Goal: Use online tool/utility: Utilize a website feature to perform a specific function

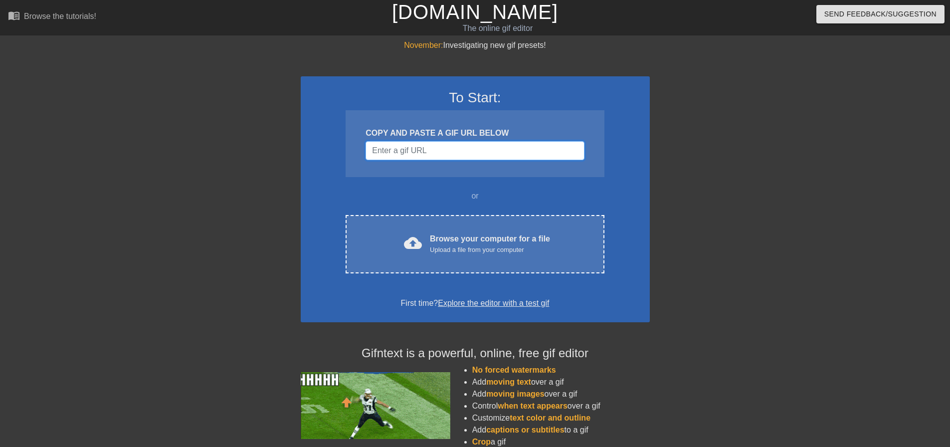
click at [410, 151] on input "Username" at bounding box center [475, 150] width 218 height 19
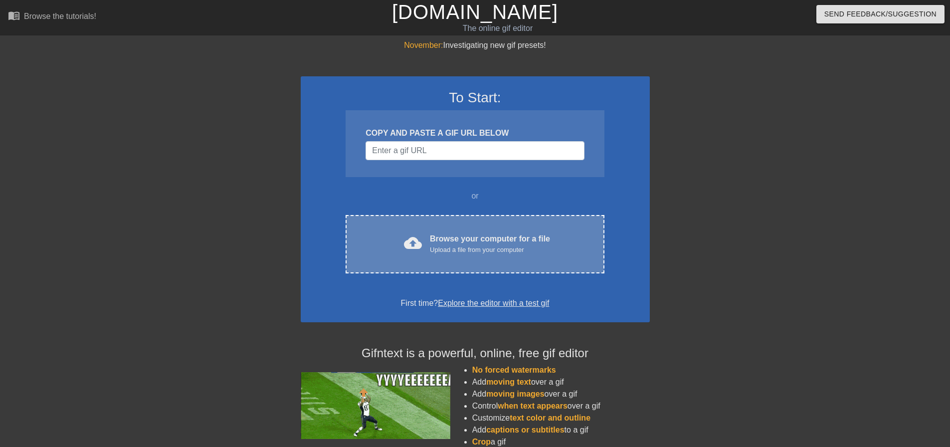
click at [416, 237] on span "cloud_upload" at bounding box center [413, 243] width 18 height 18
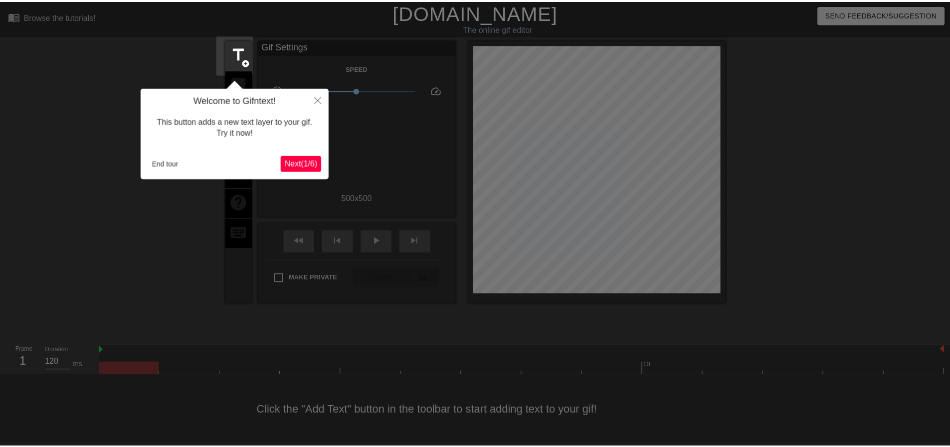
scroll to position [5, 0]
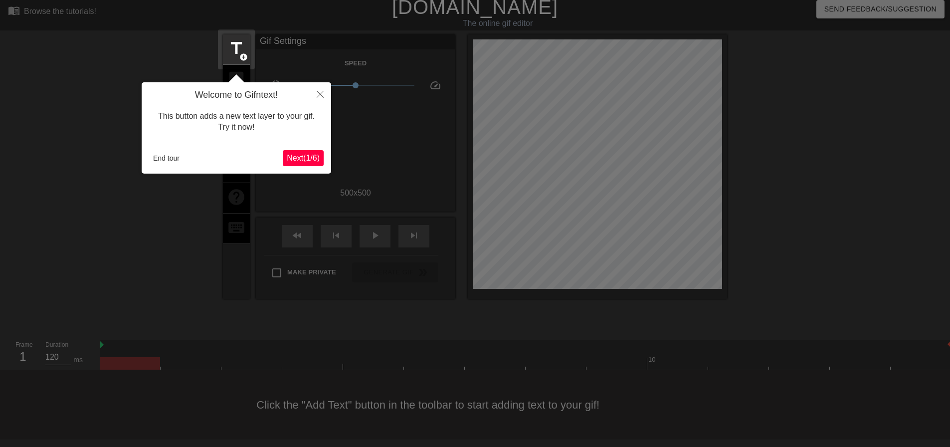
click at [313, 154] on span "Next ( 1 / 6 )" at bounding box center [303, 158] width 33 height 8
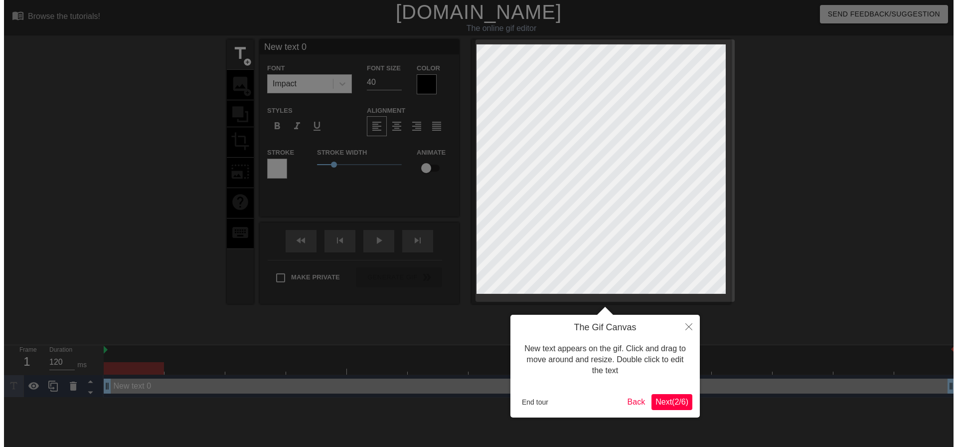
scroll to position [0, 0]
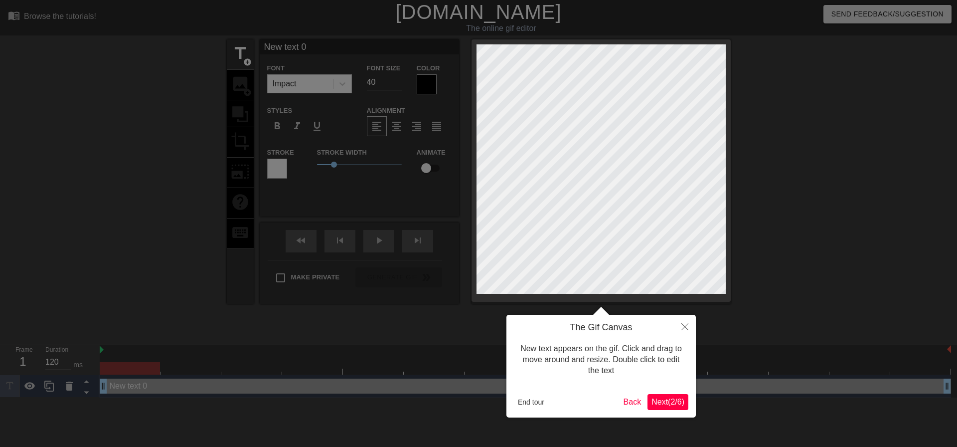
click at [658, 403] on span "Next ( 2 / 6 )" at bounding box center [668, 401] width 33 height 8
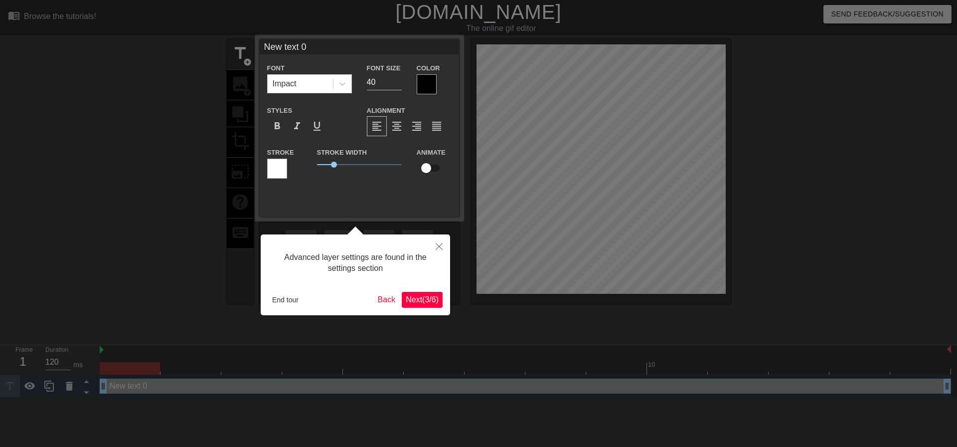
click at [428, 302] on span "Next ( 3 / 6 )" at bounding box center [422, 299] width 33 height 8
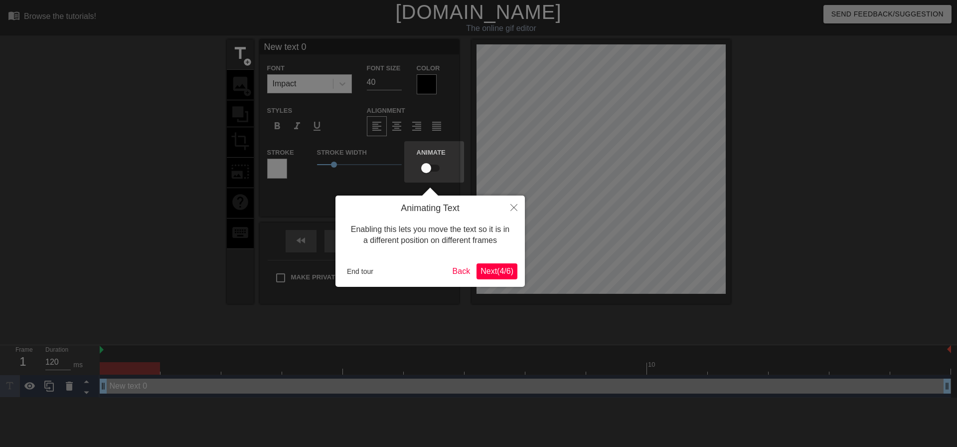
click at [504, 267] on span "Next ( 4 / 6 )" at bounding box center [497, 271] width 33 height 8
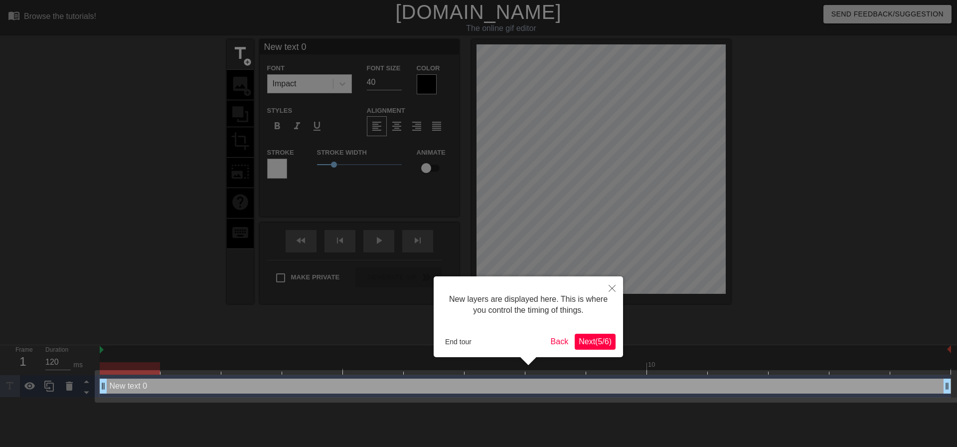
click at [600, 343] on span "Next ( 5 / 6 )" at bounding box center [595, 341] width 33 height 8
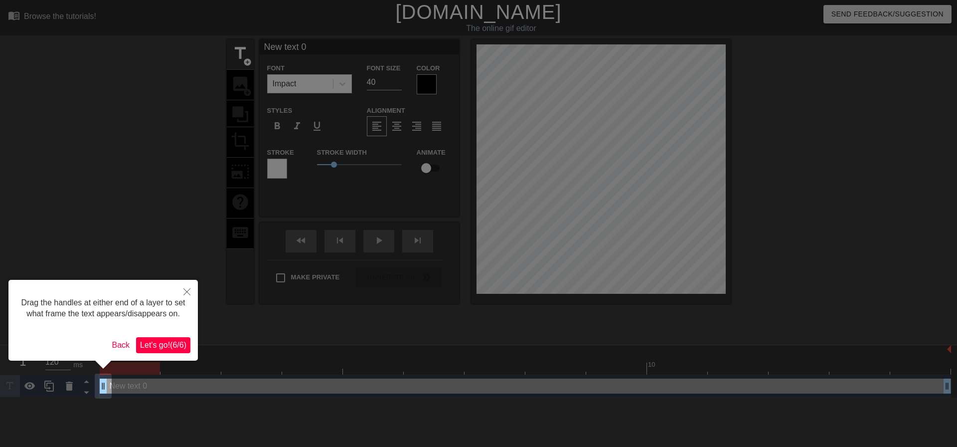
click at [167, 348] on span "Let's go! ( 6 / 6 )" at bounding box center [163, 345] width 46 height 8
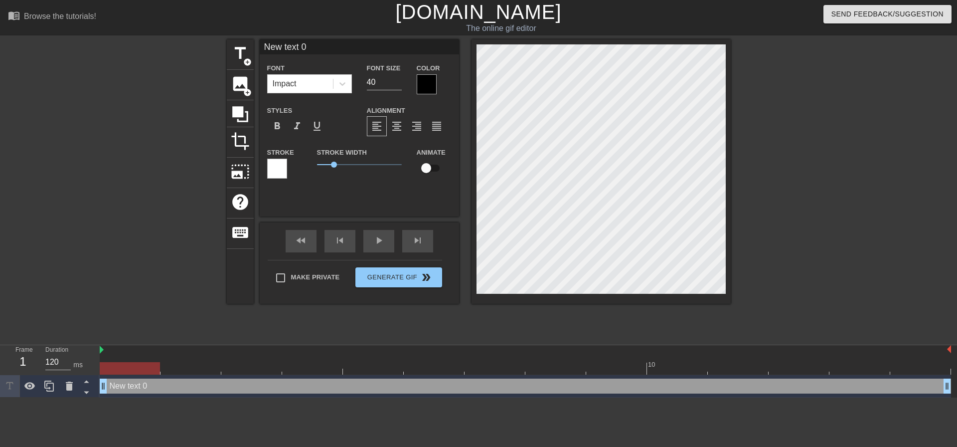
scroll to position [1, 2]
type input "a"
type textarea "a"
type input "at"
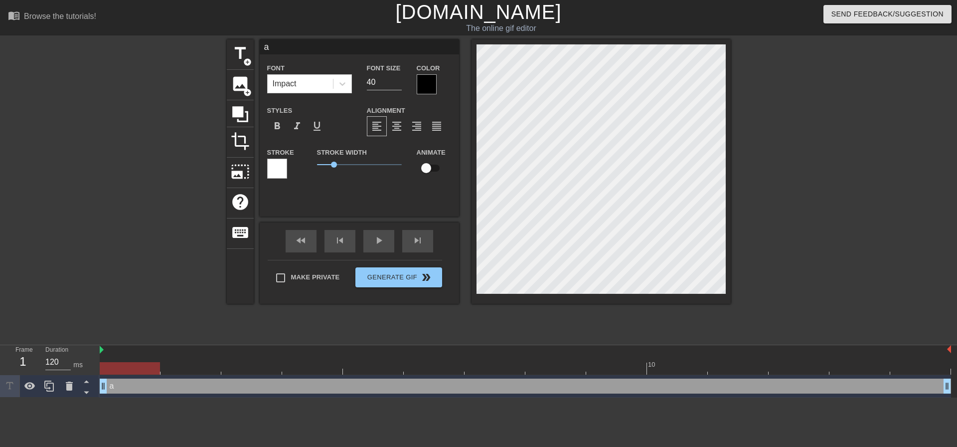
type textarea "at"
type input "a"
type textarea "a"
type input "ar"
type textarea "ar"
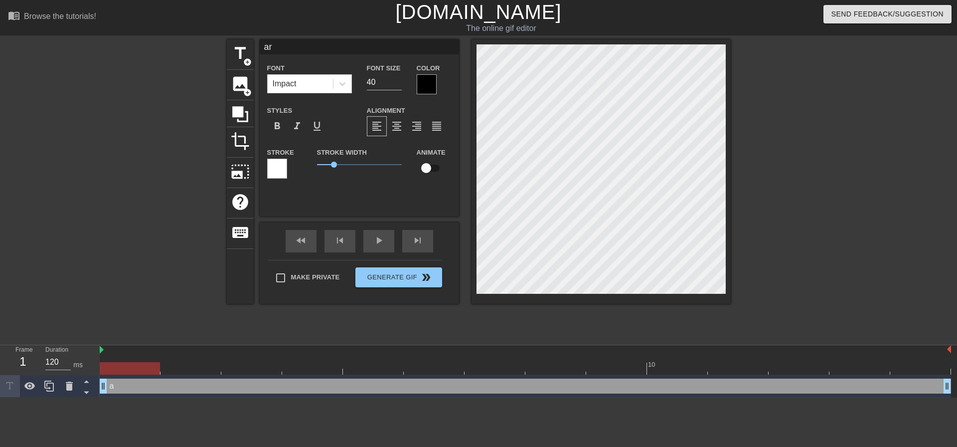
type input "art"
type textarea "art"
type input "art"
type textarea "art"
type input "art l"
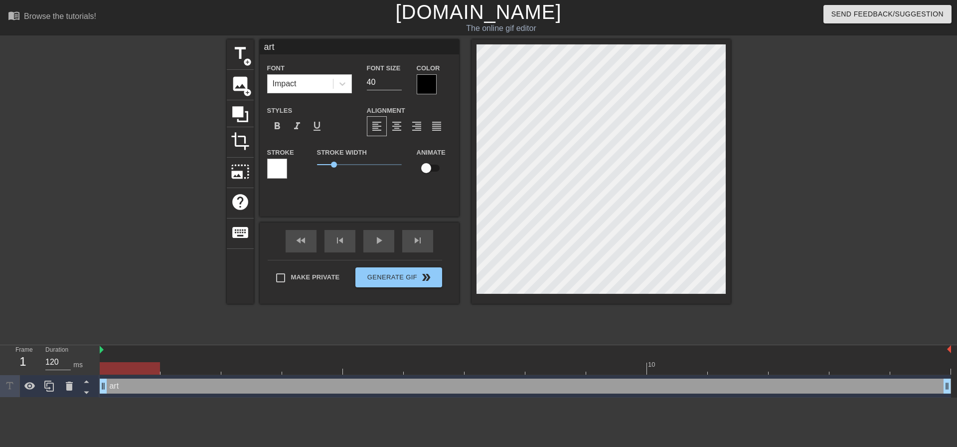
type textarea "art l"
type input "art l"
type textarea "art l"
type input "art l"
type textarea "art l"
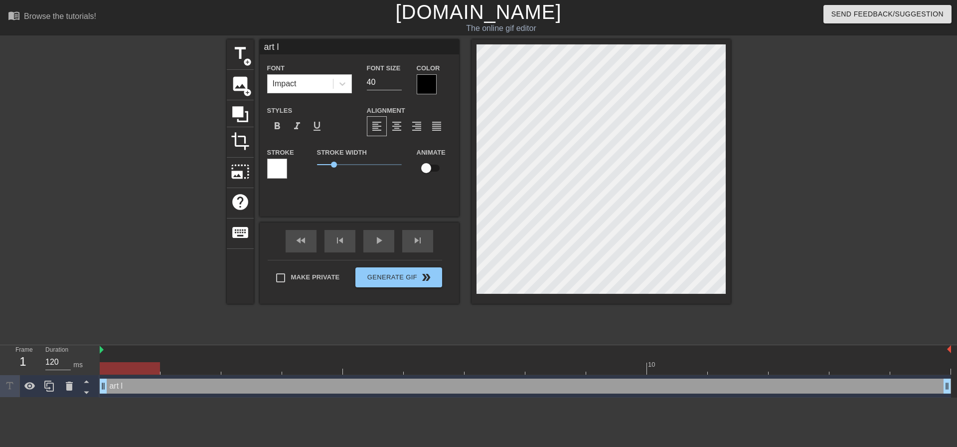
type input "art"
type textarea "art"
type input "art ;"
type textarea "art ;"
type input "art ;"
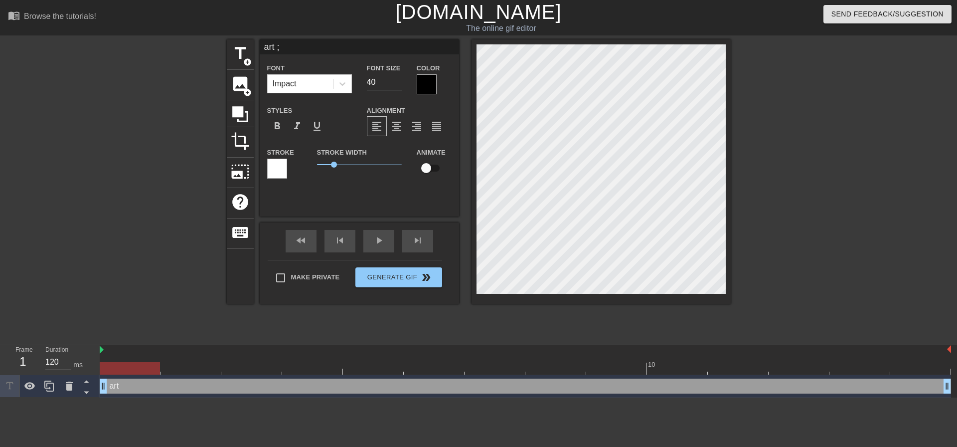
type textarea "art ;"
type input "art ; _"
type textarea "art ; _"
type input "art ; _B"
type textarea "art ; _B"
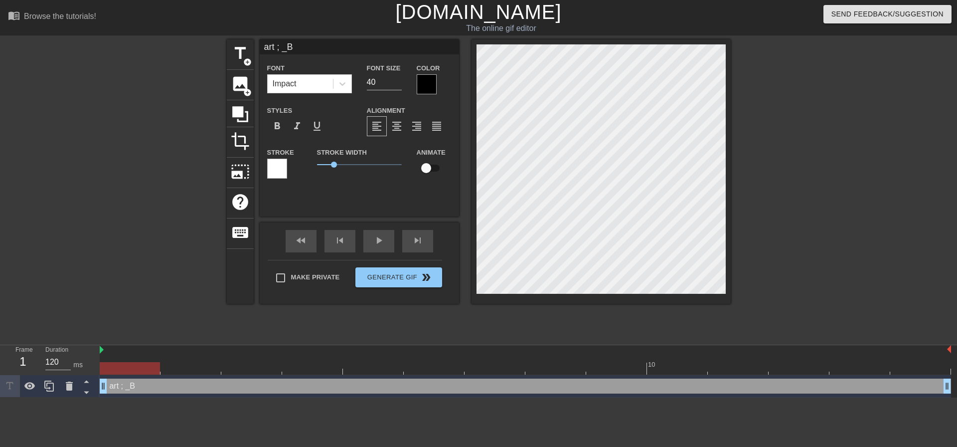
type input "art ; _Be"
type textarea "art ; _Be"
type input "art ; _Bee"
type textarea "art ; _Bee"
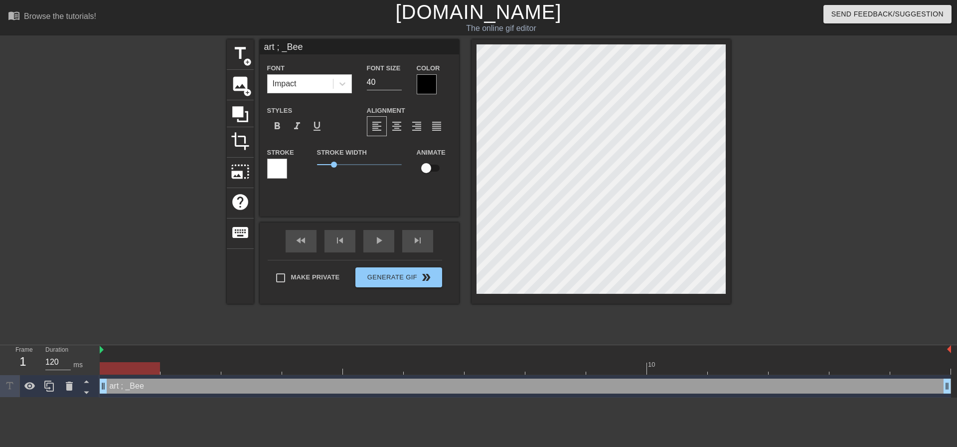
type input "art ; _Bee_"
type textarea "art ; _Bee_"
type input "art ; _Bee_H"
type textarea "art ; _Bee_H"
type input "art ; _Bee_Ho"
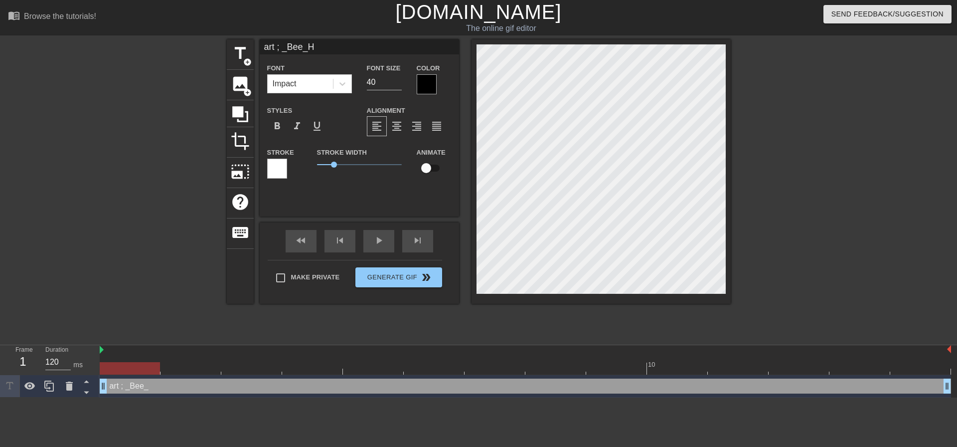
type textarea "art ; _Bee_Ho"
type input "art ; _Bee_Hol"
type textarea "art ; _Bee_Hol"
type input "art ; _Bee_Holy"
type textarea "art ; _Bee_Holy"
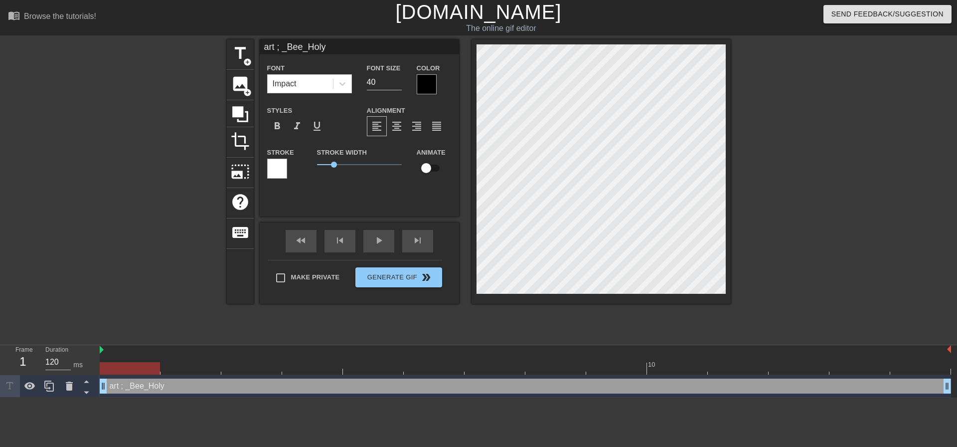
type input "art ; _Bee_Holys"
type textarea "art ; _Bee_Holys"
type input "art ; _Bee_Holysh"
type textarea "art ; _Bee_Holysh"
type input "art ; _Bee_Holysh1"
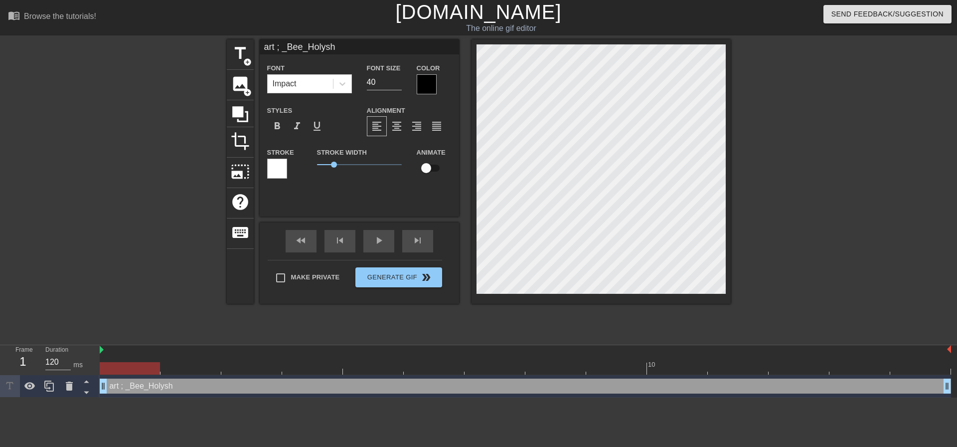
type textarea "art ; _Bee_Holysh1"
type input "art ; _Bee_Holysh1t"
type textarea "art ; _Bee_Holysh1t"
type input "art ; _Bee_Holysh1t_"
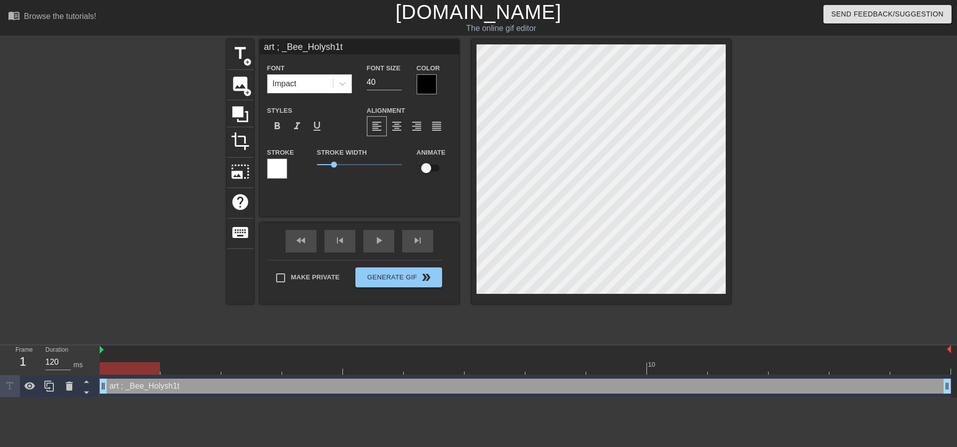
type textarea "art ; _Bee_Holysh1t_"
click at [385, 86] on input "40" at bounding box center [384, 82] width 35 height 16
click at [402, 83] on div "Font Size 40" at bounding box center [385, 78] width 50 height 32
click at [400, 83] on input "39" at bounding box center [384, 82] width 35 height 16
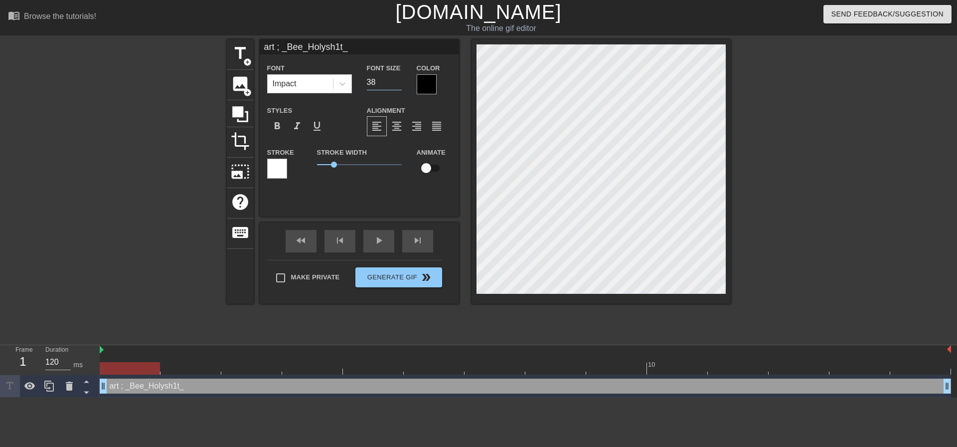
click at [399, 83] on input "38" at bounding box center [384, 82] width 35 height 16
click at [399, 83] on input "37" at bounding box center [384, 82] width 35 height 16
click at [399, 83] on input "36" at bounding box center [384, 82] width 35 height 16
click at [399, 83] on input "35" at bounding box center [384, 82] width 35 height 16
click at [399, 83] on input "34" at bounding box center [384, 82] width 35 height 16
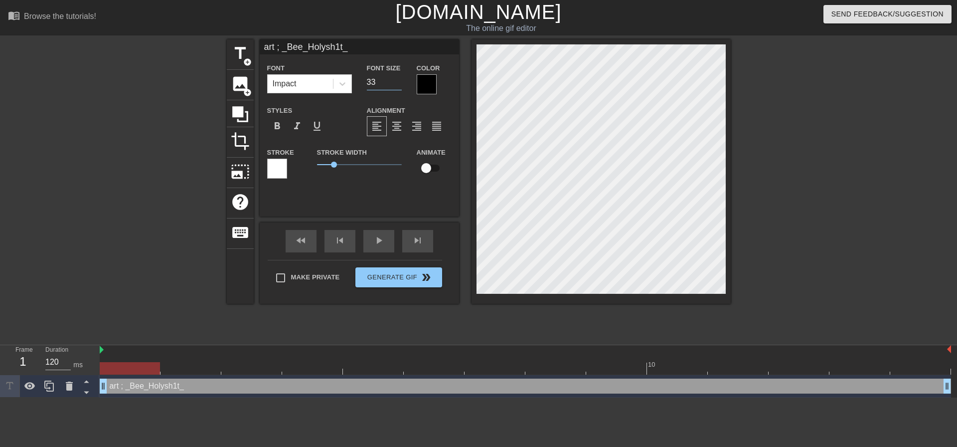
click at [399, 83] on input "33" at bounding box center [384, 82] width 35 height 16
click at [399, 83] on input "32" at bounding box center [384, 82] width 35 height 16
click at [399, 83] on input "31" at bounding box center [384, 82] width 35 height 16
click at [399, 83] on input "30" at bounding box center [384, 82] width 35 height 16
click at [399, 83] on input "29" at bounding box center [384, 82] width 35 height 16
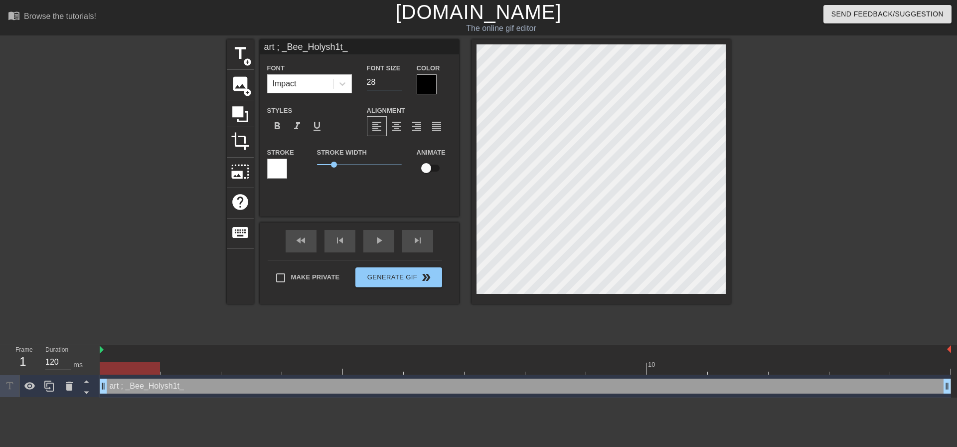
click at [399, 83] on input "28" at bounding box center [384, 82] width 35 height 16
click at [399, 83] on input "27" at bounding box center [384, 82] width 35 height 16
click at [397, 80] on input "28" at bounding box center [384, 82] width 35 height 16
click at [397, 80] on input "29" at bounding box center [384, 82] width 35 height 16
type input "30"
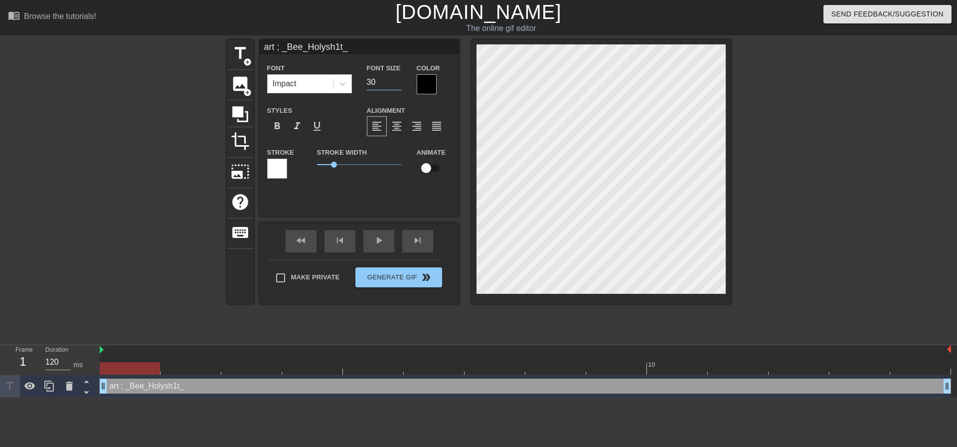
click at [397, 80] on input "30" at bounding box center [384, 82] width 35 height 16
click at [426, 86] on div at bounding box center [427, 84] width 20 height 20
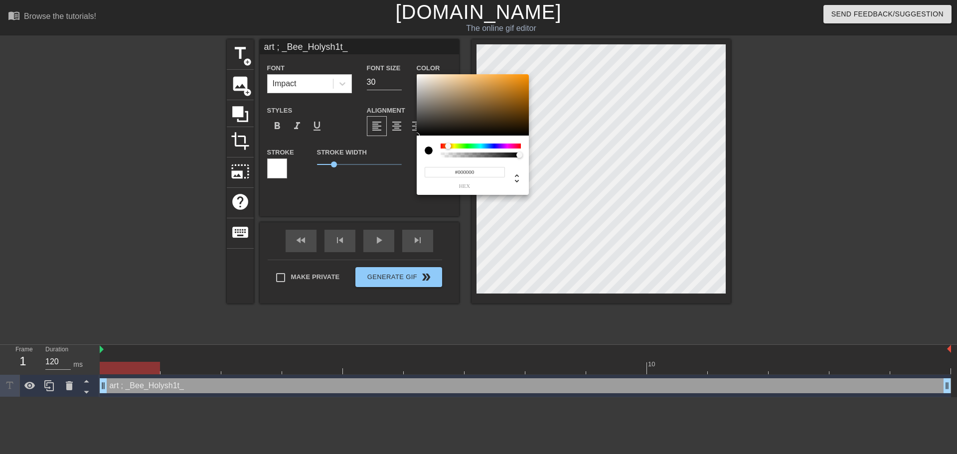
click at [448, 146] on div at bounding box center [451, 147] width 6 height 6
type input "#F49216"
drag, startPoint x: 495, startPoint y: 89, endPoint x: 519, endPoint y: 77, distance: 26.5
click at [519, 77] on div at bounding box center [473, 105] width 112 height 62
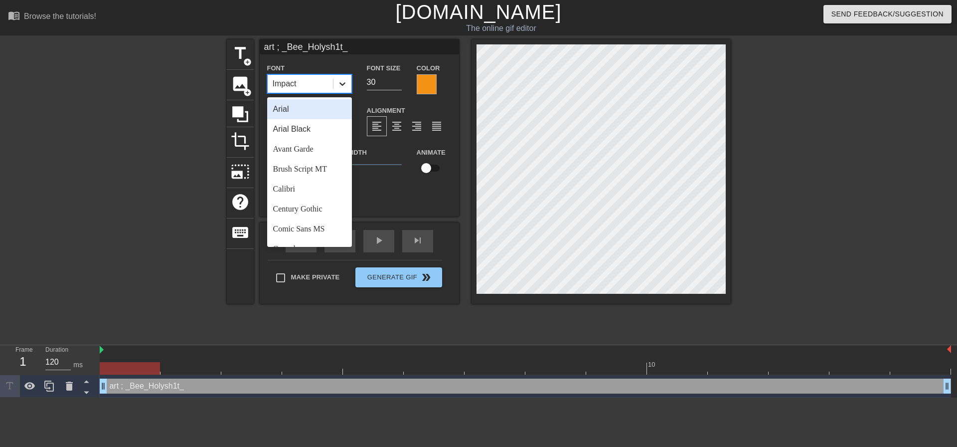
click at [341, 87] on icon at bounding box center [343, 84] width 10 height 10
click at [317, 129] on div "Arial Black" at bounding box center [309, 129] width 85 height 20
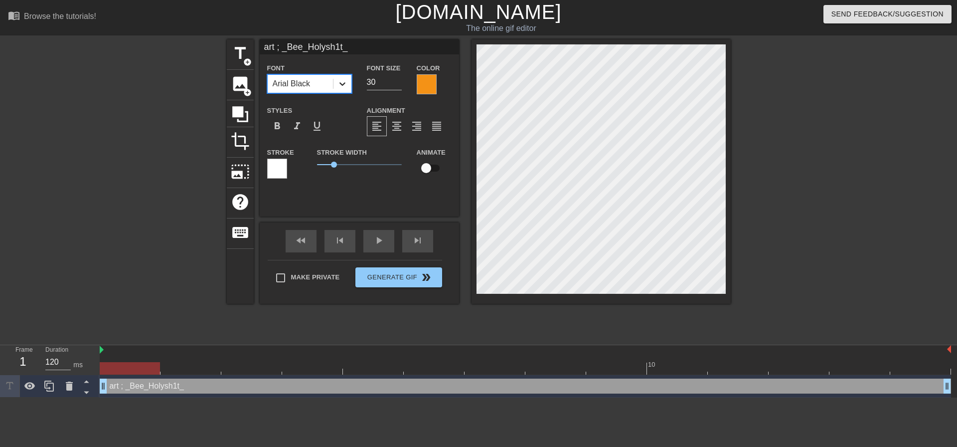
click at [338, 83] on icon at bounding box center [343, 84] width 10 height 10
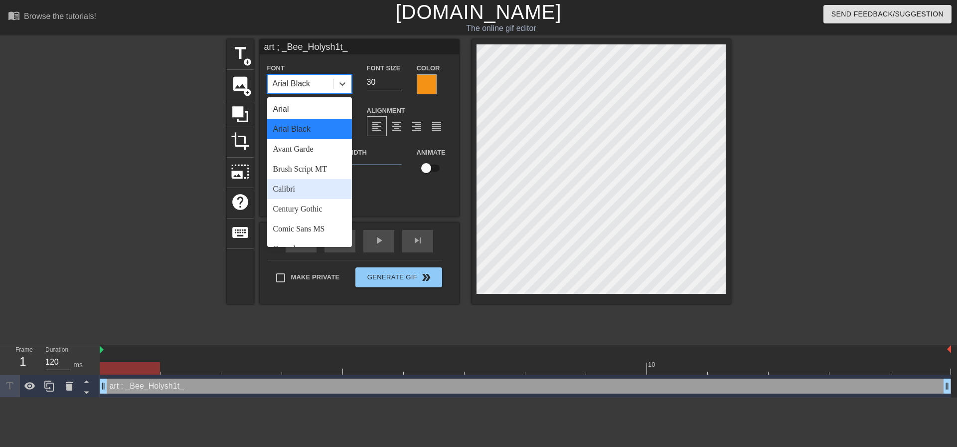
click at [322, 190] on div "Calibri" at bounding box center [309, 189] width 85 height 20
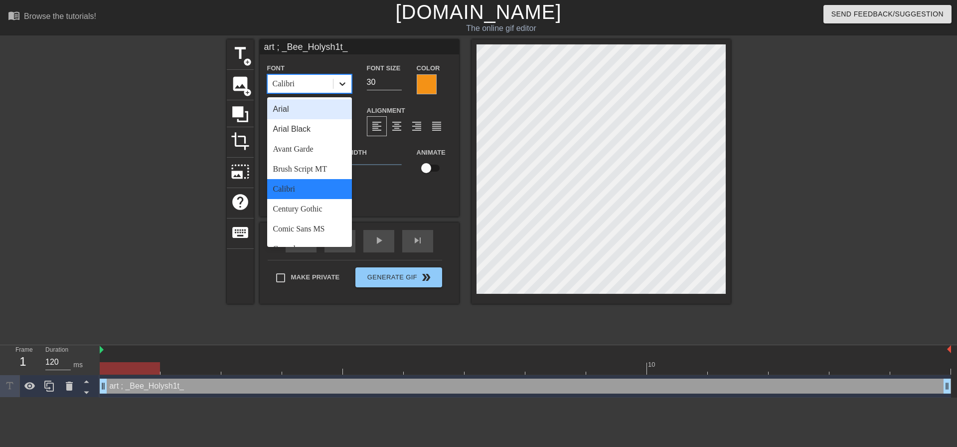
click at [348, 79] on div at bounding box center [343, 84] width 18 height 18
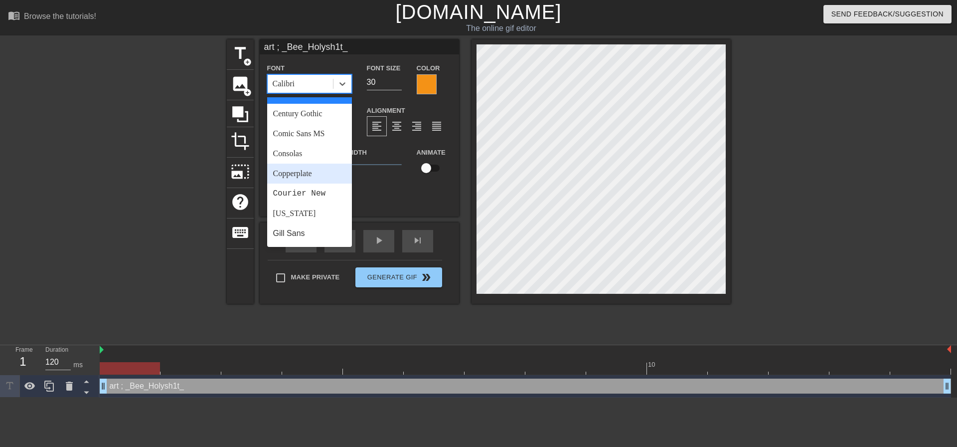
scroll to position [100, 0]
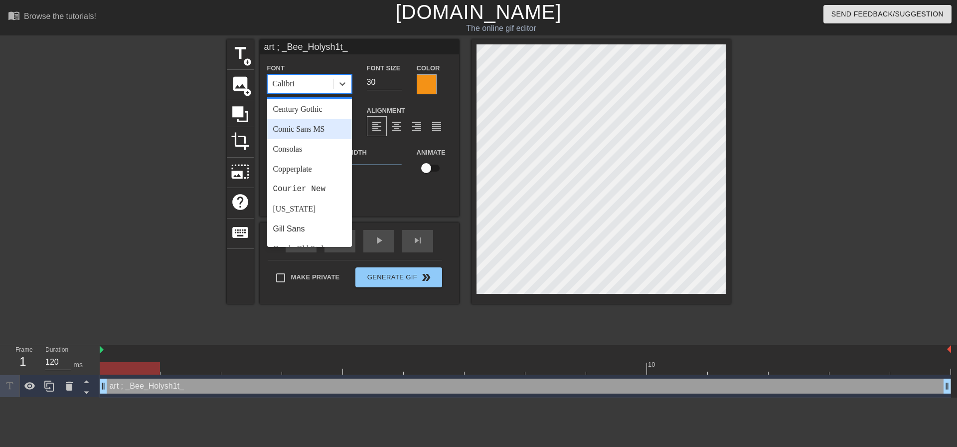
click at [305, 138] on div "Comic Sans MS" at bounding box center [309, 129] width 85 height 20
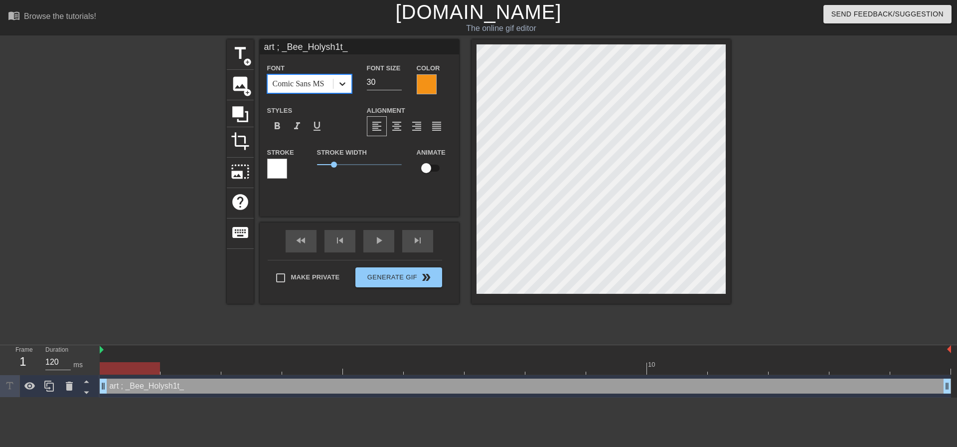
click at [345, 78] on div at bounding box center [343, 84] width 18 height 18
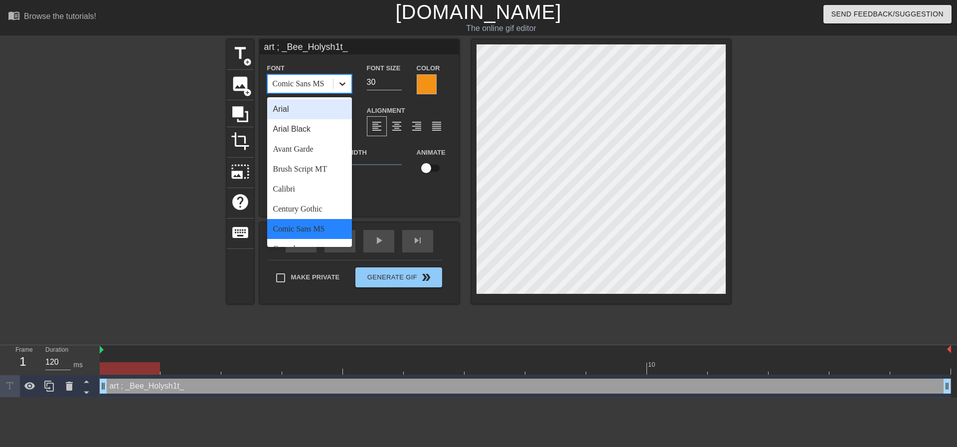
click at [346, 79] on icon at bounding box center [343, 84] width 10 height 10
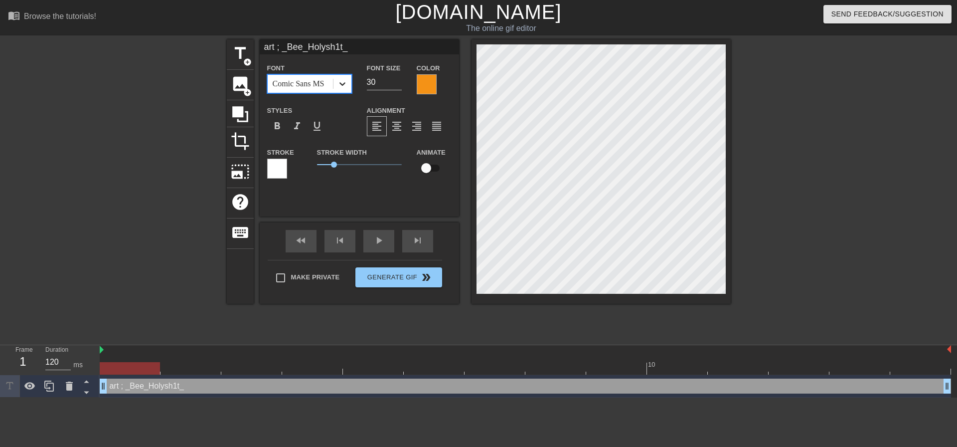
click at [349, 91] on div at bounding box center [343, 84] width 18 height 18
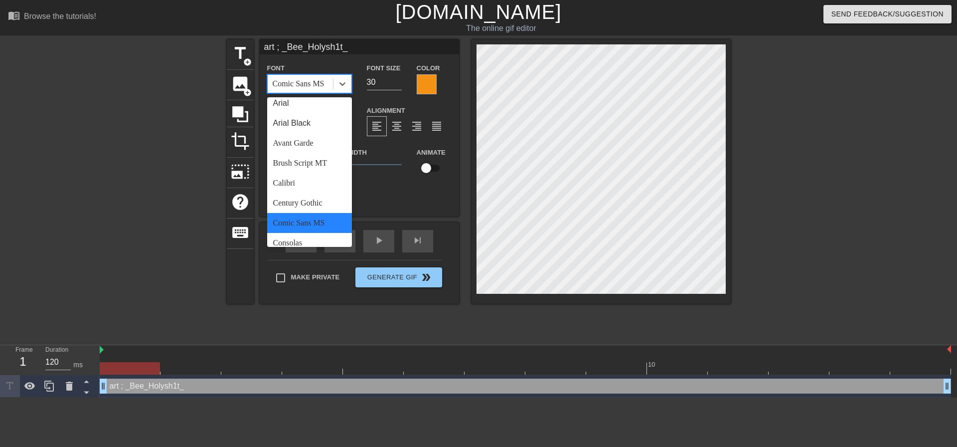
scroll to position [0, 0]
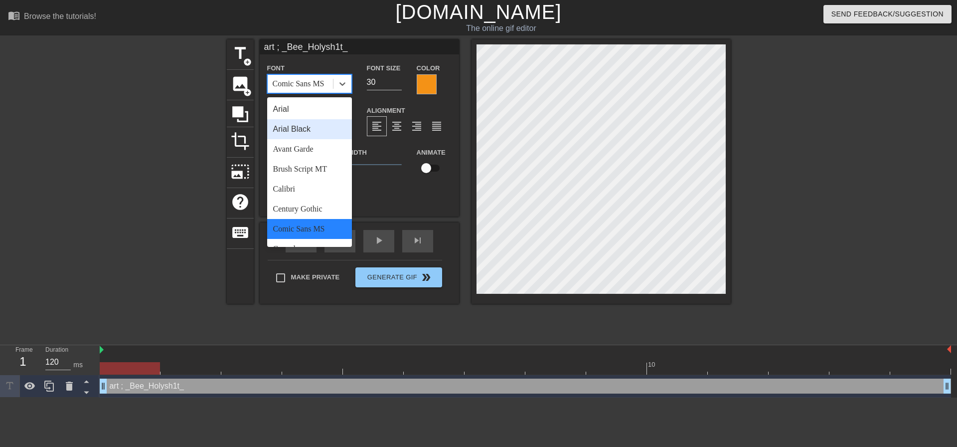
click at [312, 131] on div "Arial Black" at bounding box center [309, 129] width 85 height 20
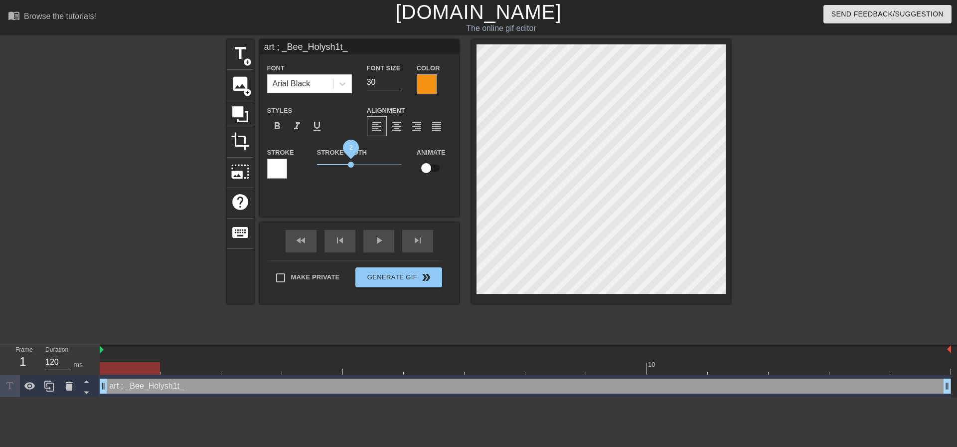
drag, startPoint x: 336, startPoint y: 160, endPoint x: 351, endPoint y: 157, distance: 15.3
click at [351, 159] on span "2" at bounding box center [359, 165] width 85 height 12
click at [278, 122] on span "format_bold" at bounding box center [277, 126] width 12 height 12
click at [341, 84] on icon at bounding box center [343, 84] width 10 height 10
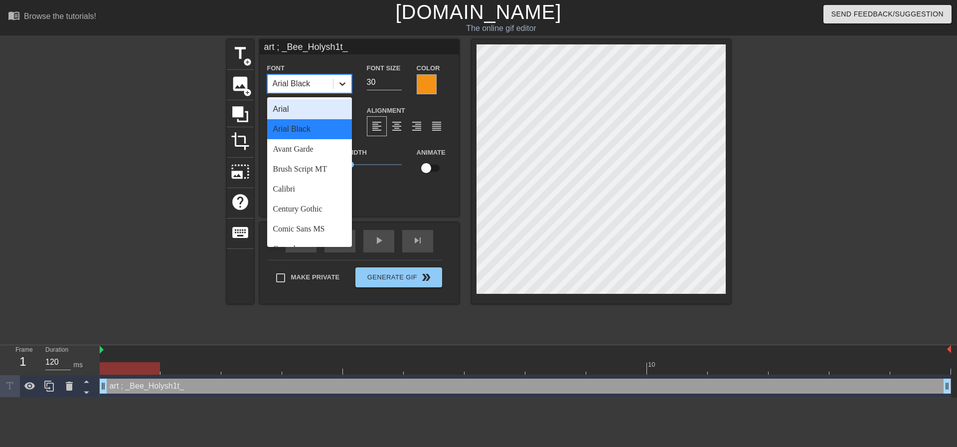
click at [348, 77] on div at bounding box center [343, 84] width 18 height 18
click at [316, 231] on div "Comic Sans MS" at bounding box center [309, 229] width 85 height 20
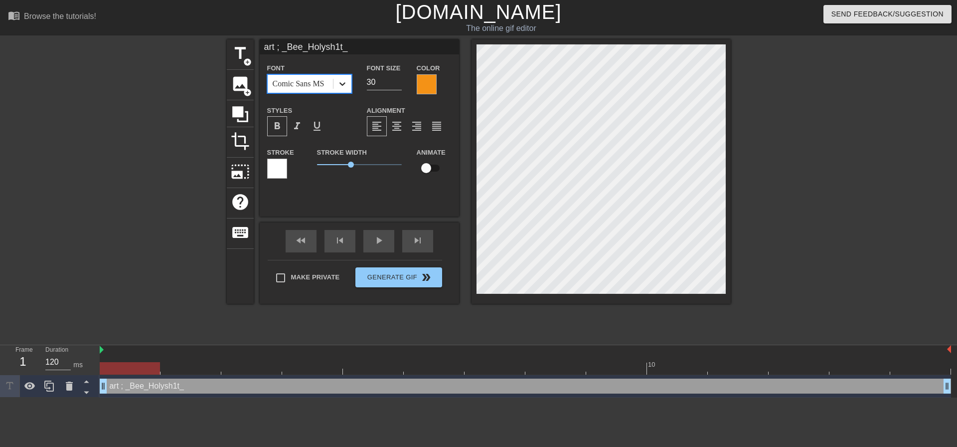
click at [343, 88] on icon at bounding box center [343, 84] width 10 height 10
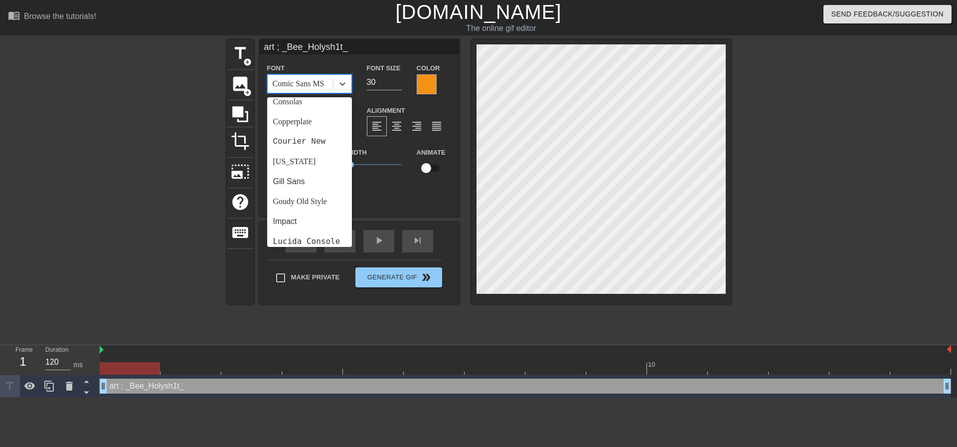
scroll to position [150, 0]
click at [306, 122] on div "Copperplate" at bounding box center [309, 119] width 85 height 20
click at [346, 81] on icon at bounding box center [343, 84] width 10 height 10
click at [311, 176] on div "Brush Script MT" at bounding box center [309, 169] width 85 height 20
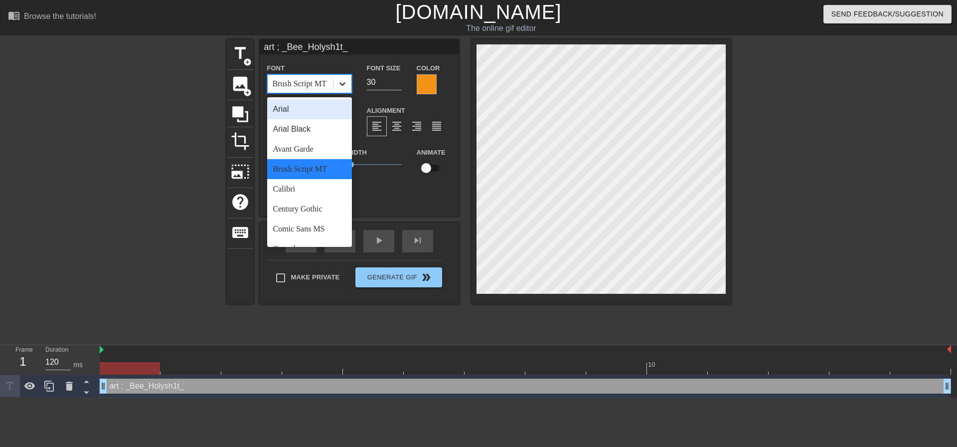
click at [338, 90] on div at bounding box center [343, 84] width 18 height 18
click at [302, 230] on div "Comic Sans MS" at bounding box center [309, 229] width 85 height 20
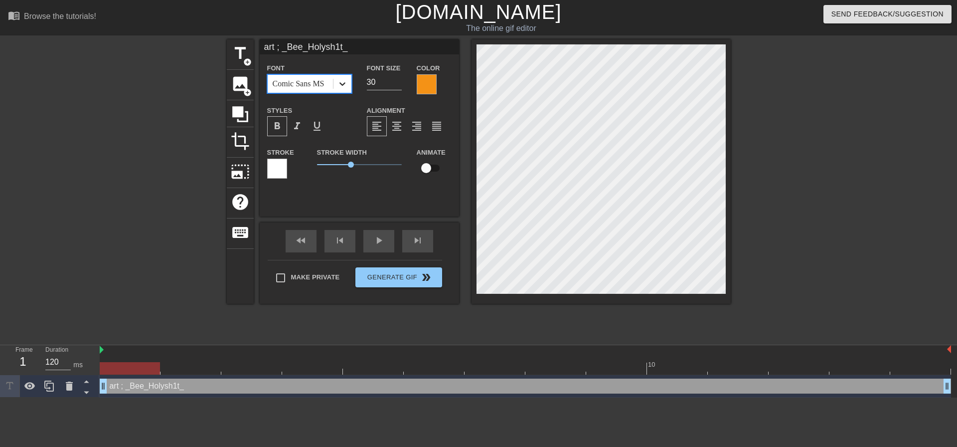
click at [338, 88] on icon at bounding box center [343, 84] width 10 height 10
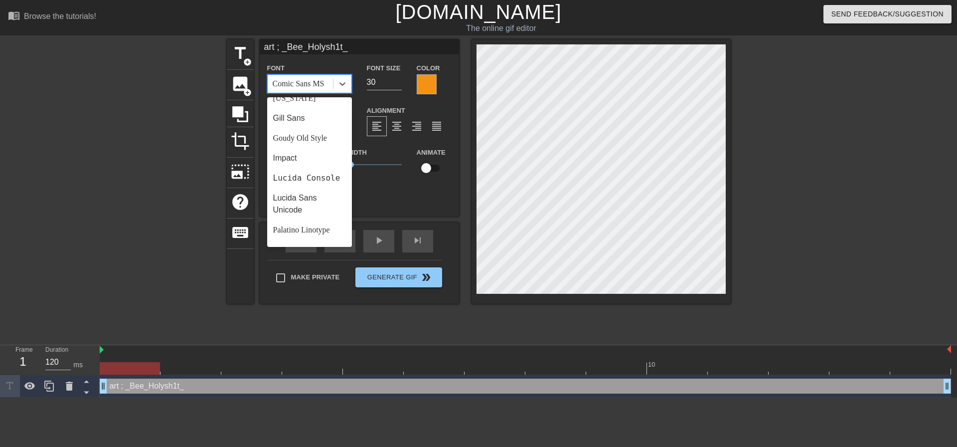
scroll to position [207, 0]
click at [295, 163] on div "Impact" at bounding box center [309, 161] width 85 height 20
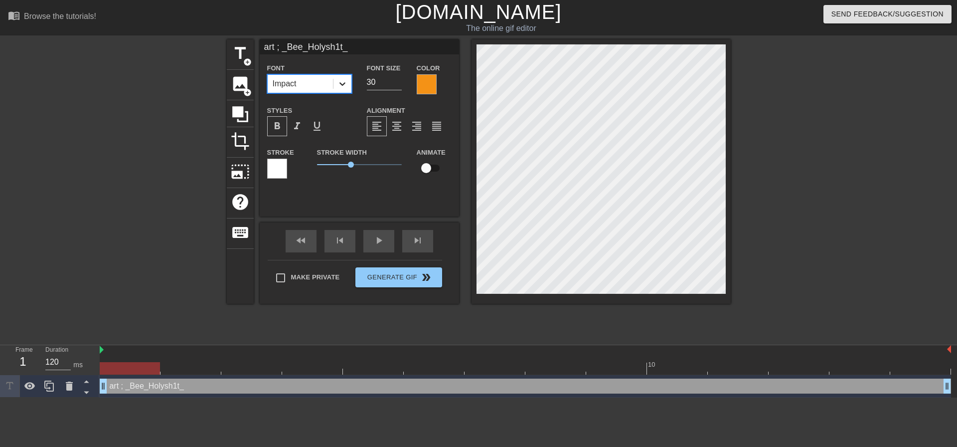
click at [347, 79] on icon at bounding box center [343, 84] width 10 height 10
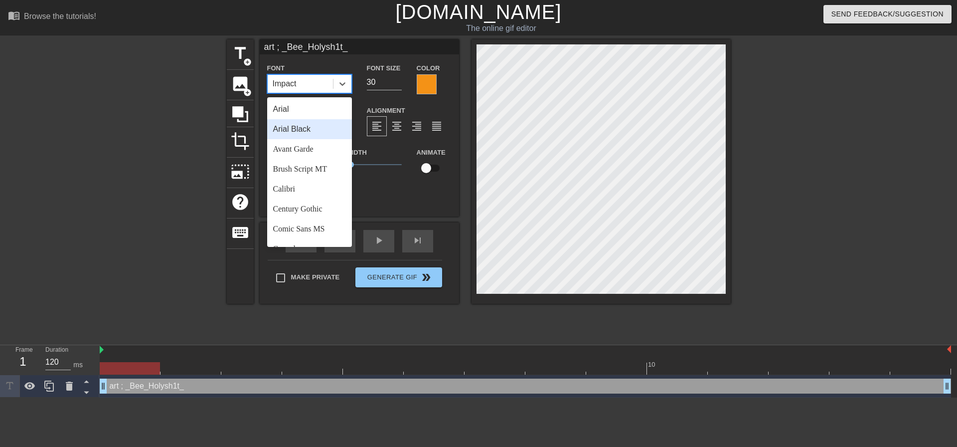
click at [306, 133] on div "Arial Black" at bounding box center [309, 129] width 85 height 20
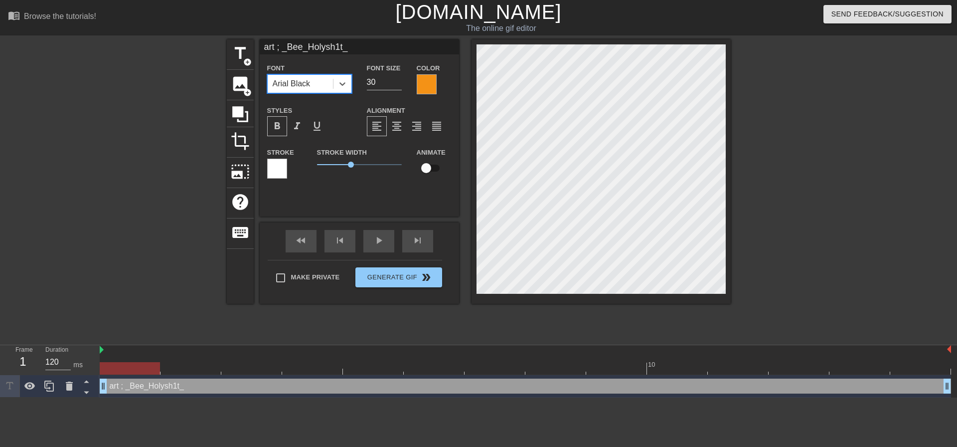
click at [282, 168] on div at bounding box center [277, 169] width 20 height 20
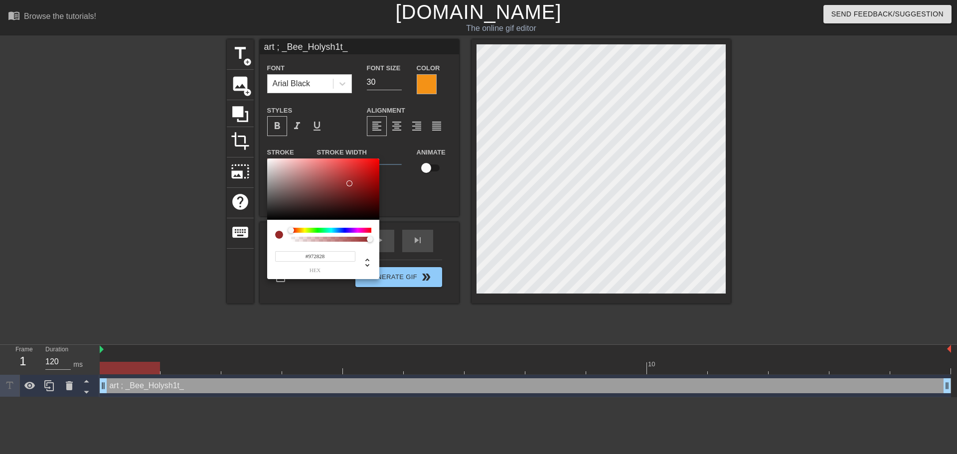
drag, startPoint x: 335, startPoint y: 173, endPoint x: 350, endPoint y: 184, distance: 18.3
click at [350, 184] on div at bounding box center [323, 190] width 112 height 62
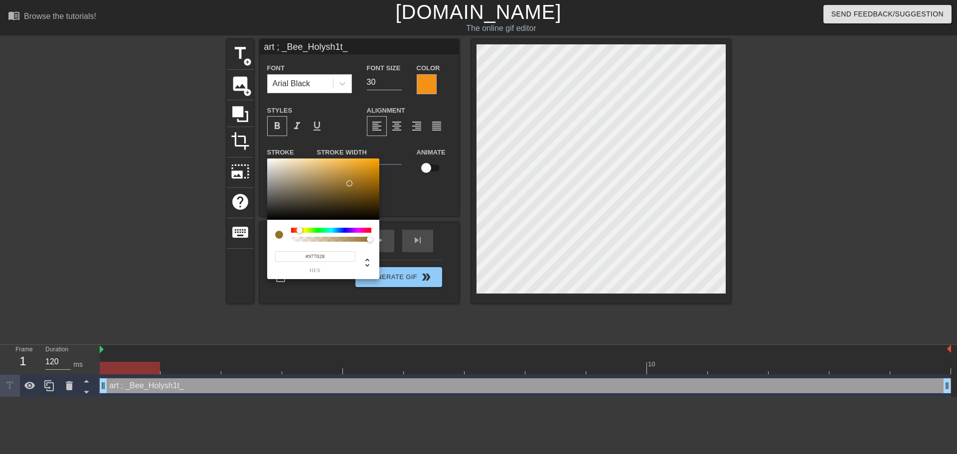
drag, startPoint x: 293, startPoint y: 228, endPoint x: 300, endPoint y: 230, distance: 7.1
click at [300, 230] on div at bounding box center [300, 230] width 6 height 6
type input "#FFEAD7"
drag, startPoint x: 350, startPoint y: 186, endPoint x: 285, endPoint y: 148, distance: 75.3
click at [285, 148] on div "#FFEAD7 hex" at bounding box center [478, 227] width 957 height 454
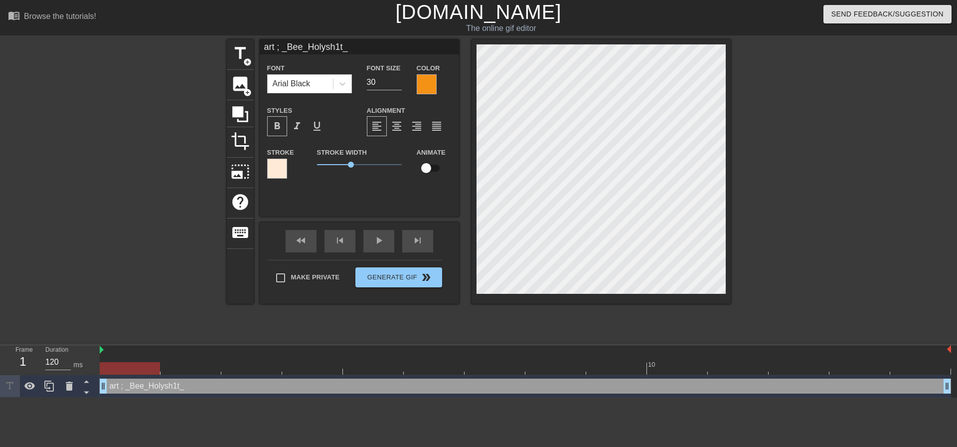
click at [373, 195] on div "art ; _Bee_Holysh1t_ Font Arial Black Font Size 30 Color Styles format_bold for…" at bounding box center [359, 127] width 199 height 177
type input "art _Bee_Holysh1t_"
type textarea "art _Bee_Holysh1t_"
type input "art @ _Bee_Holysh1t_"
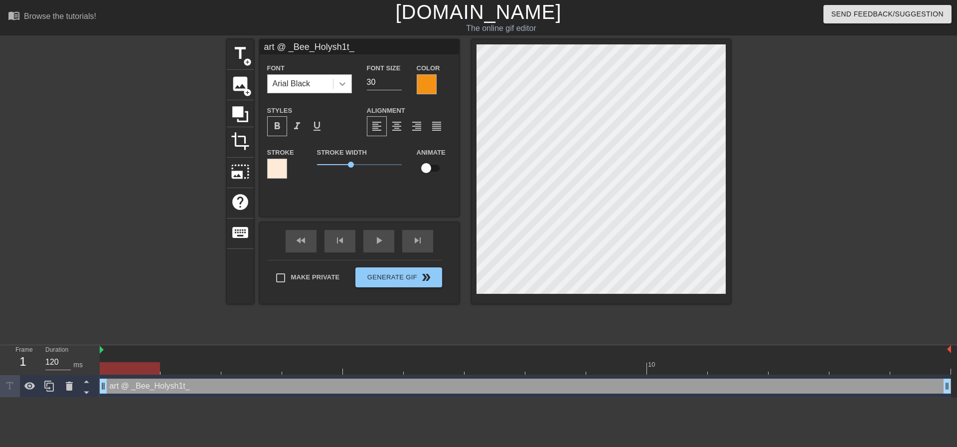
type textarea "art @ _Bee_Holysh1t_"
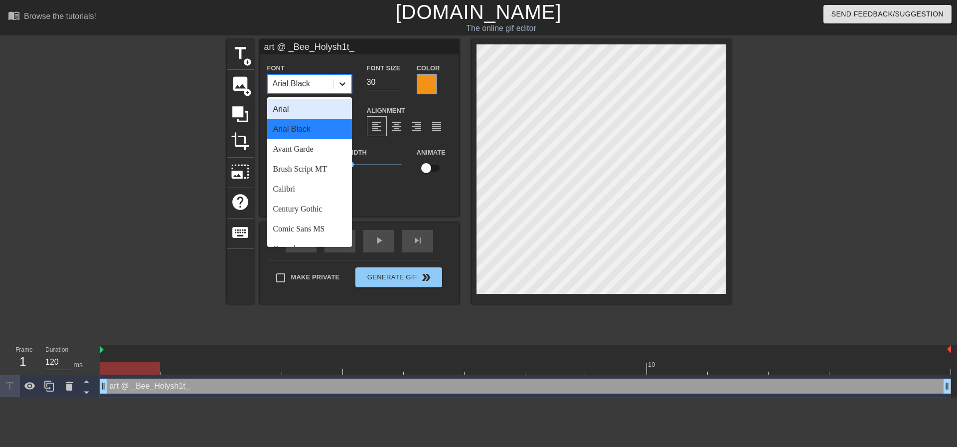
click at [338, 87] on icon at bounding box center [343, 84] width 10 height 10
click at [305, 152] on div "Avant Garde" at bounding box center [309, 149] width 85 height 20
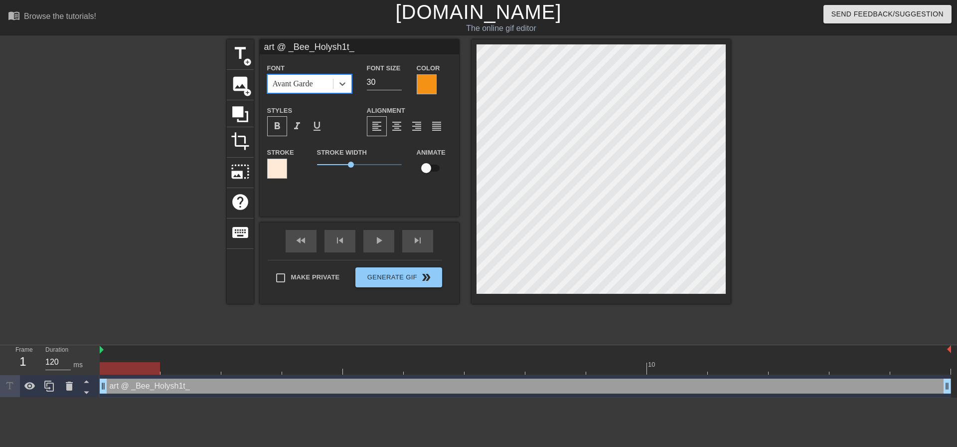
click at [341, 73] on div "Font option Avant Garde, selected. 0 results available. Select is focused ,type…" at bounding box center [309, 77] width 85 height 31
click at [346, 87] on icon at bounding box center [343, 84] width 10 height 10
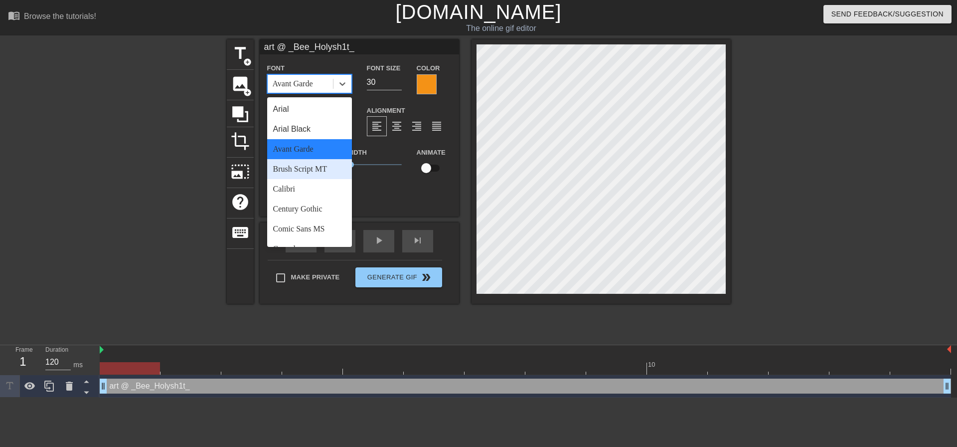
click at [303, 172] on div "Brush Script MT" at bounding box center [309, 169] width 85 height 20
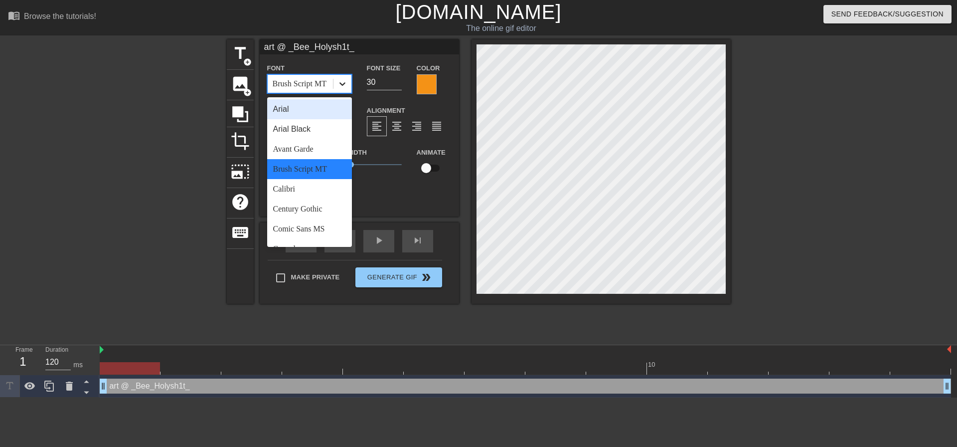
click at [342, 91] on div at bounding box center [343, 84] width 18 height 18
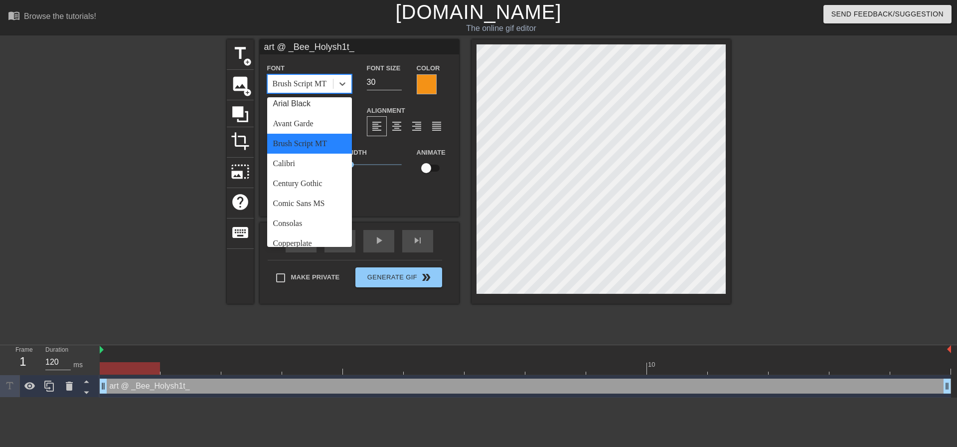
scroll to position [100, 0]
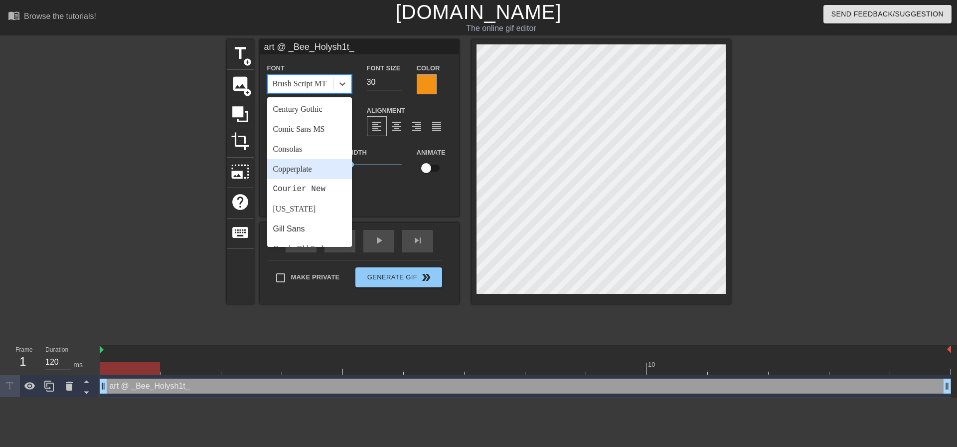
click at [306, 169] on div "Copperplate" at bounding box center [309, 169] width 85 height 20
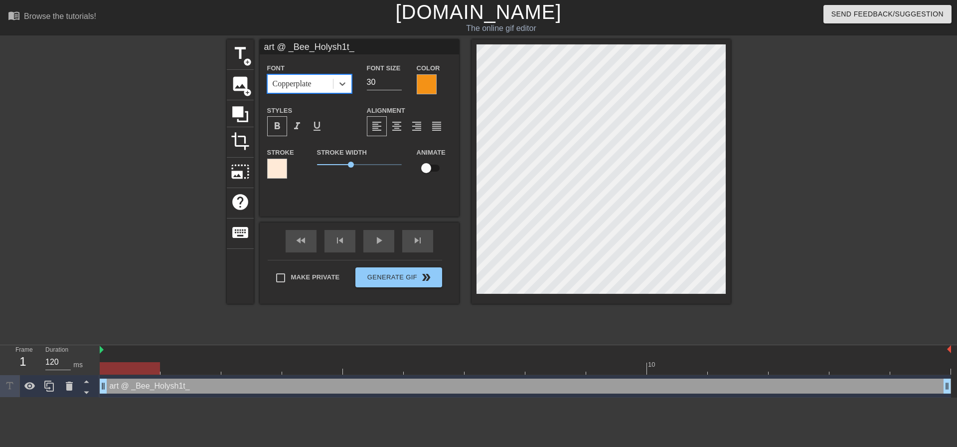
click at [423, 83] on div at bounding box center [427, 84] width 20 height 20
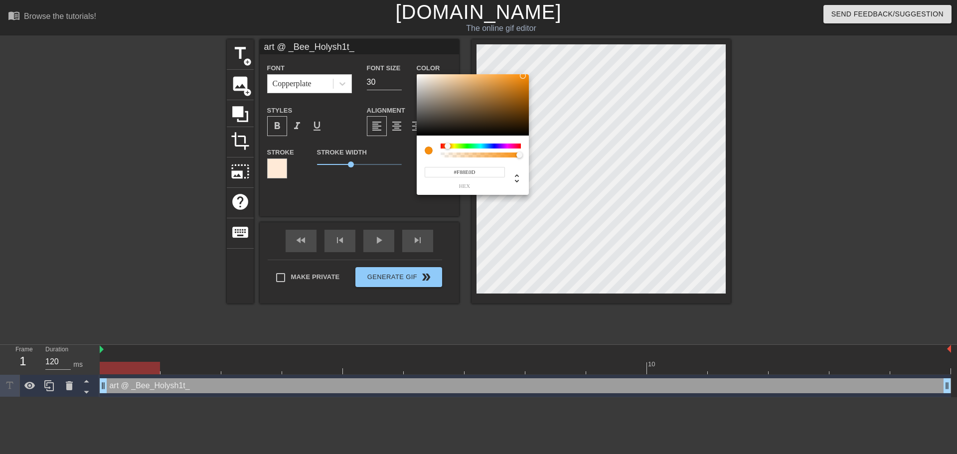
type input "#F88D0C"
drag, startPoint x: 518, startPoint y: 82, endPoint x: 499, endPoint y: 104, distance: 29.3
click at [524, 76] on div at bounding box center [473, 105] width 112 height 62
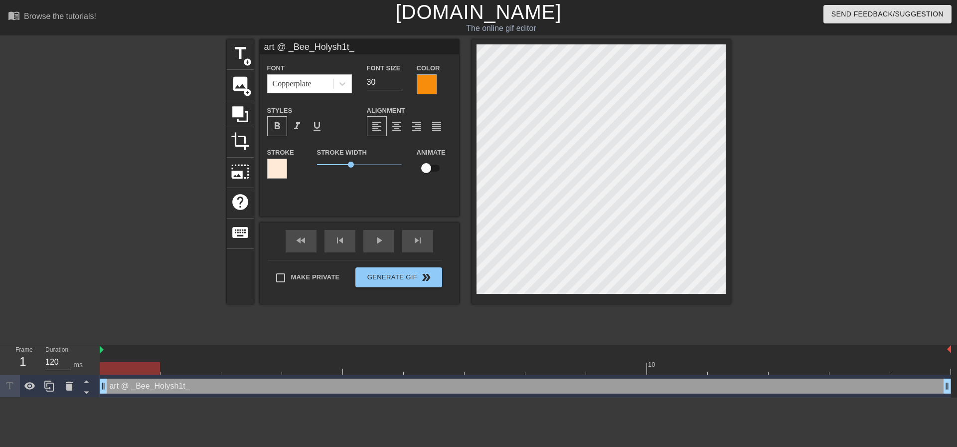
click at [283, 162] on div at bounding box center [277, 169] width 20 height 20
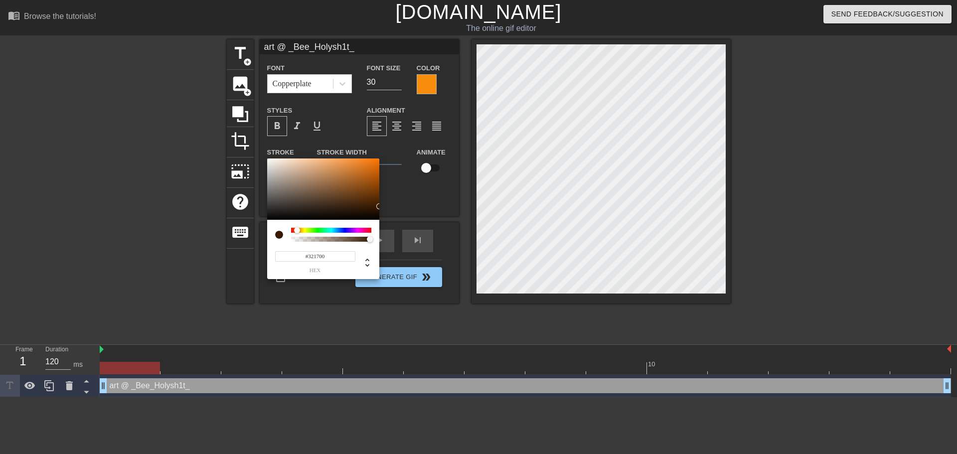
drag, startPoint x: 366, startPoint y: 161, endPoint x: 379, endPoint y: 210, distance: 50.7
click at [379, 209] on div at bounding box center [323, 190] width 112 height 62
drag, startPoint x: 378, startPoint y: 219, endPoint x: 331, endPoint y: 186, distance: 57.3
click at [330, 185] on div at bounding box center [323, 190] width 112 height 62
click at [346, 230] on div at bounding box center [331, 230] width 80 height 5
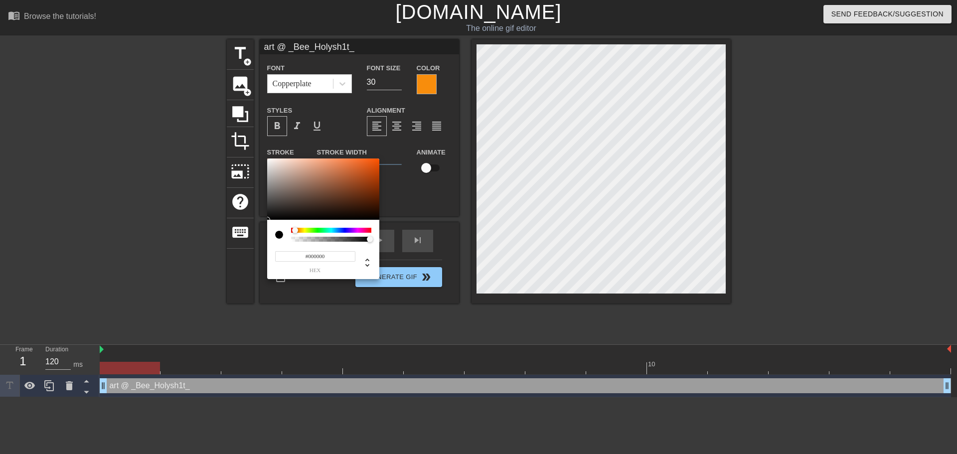
click at [345, 232] on div at bounding box center [331, 230] width 80 height 5
click at [341, 230] on div at bounding box center [331, 230] width 80 height 5
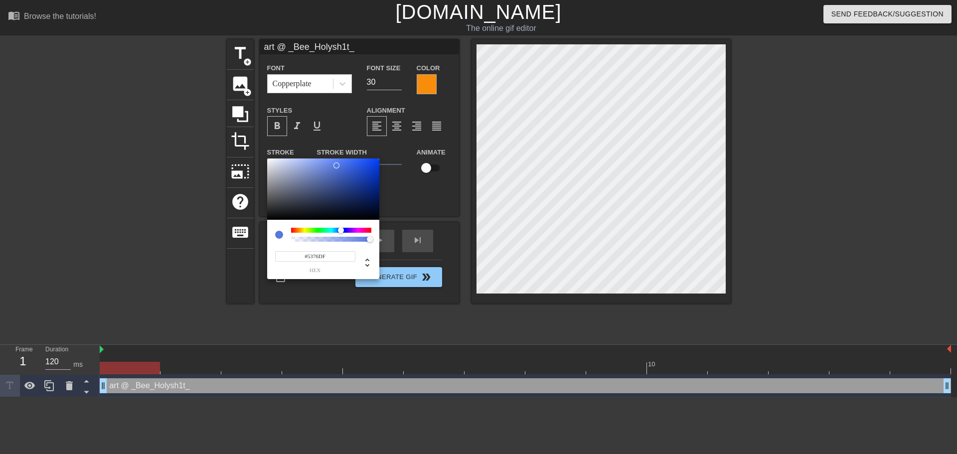
type input "#5275DD"
drag, startPoint x: 352, startPoint y: 172, endPoint x: 338, endPoint y: 167, distance: 15.3
click at [338, 167] on div at bounding box center [323, 190] width 112 height 62
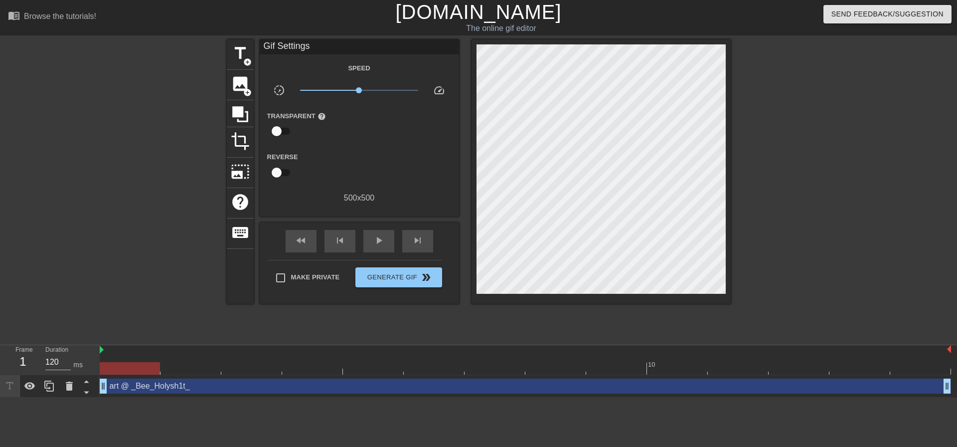
drag, startPoint x: 331, startPoint y: 98, endPoint x: 341, endPoint y: 83, distance: 18.0
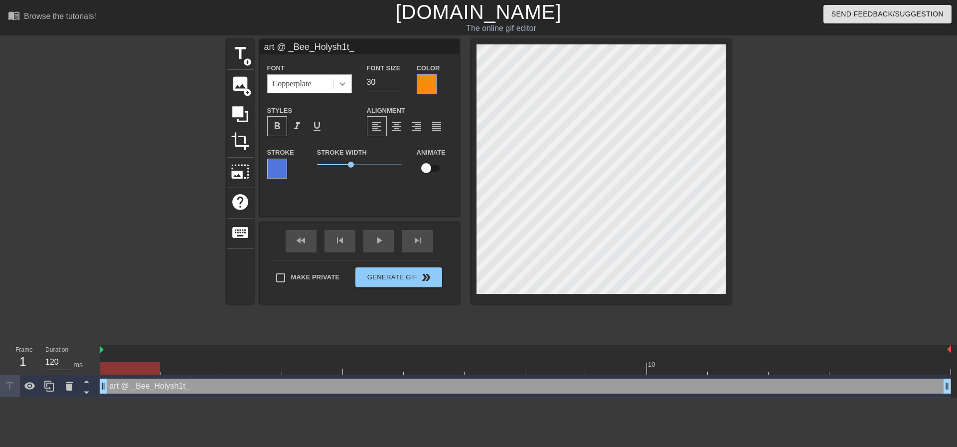
click at [347, 85] on icon at bounding box center [343, 84] width 10 height 10
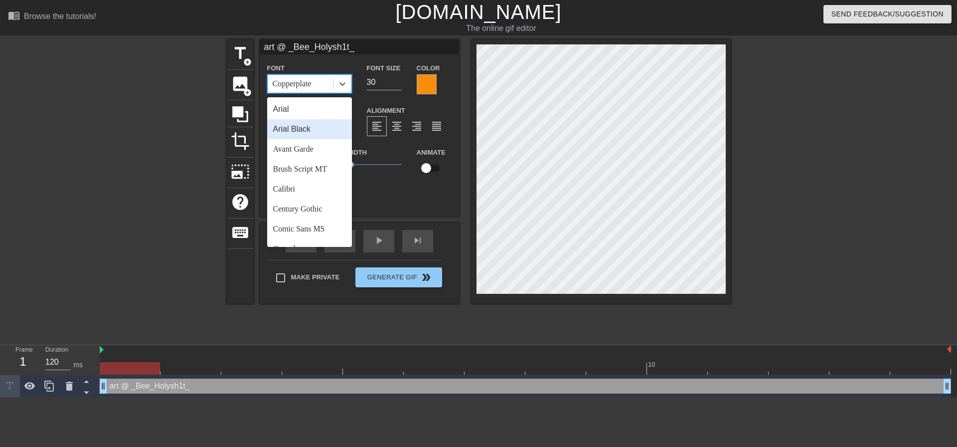
click at [325, 128] on div "Arial Black" at bounding box center [309, 129] width 85 height 20
click at [344, 88] on icon at bounding box center [343, 84] width 10 height 10
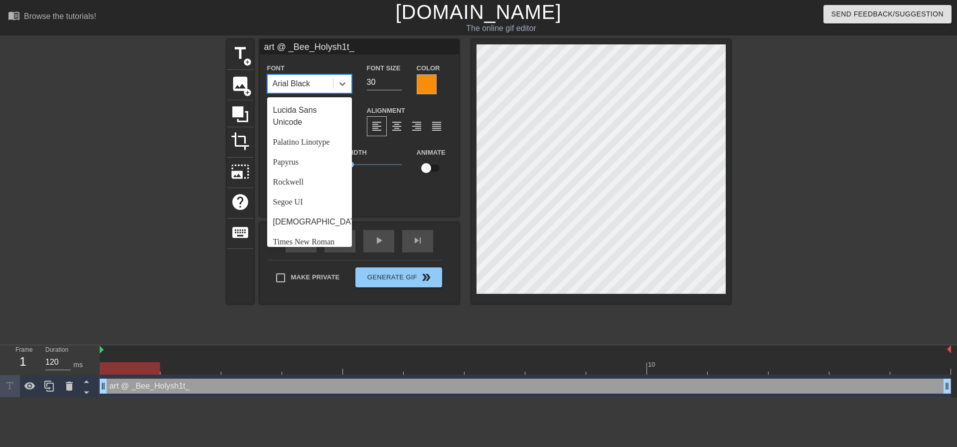
scroll to position [357, 0]
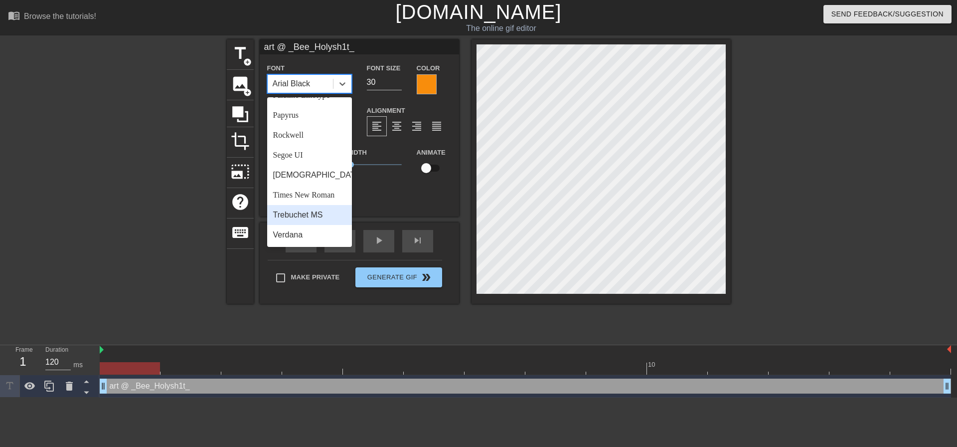
click at [321, 208] on div "Trebuchet MS" at bounding box center [309, 215] width 85 height 20
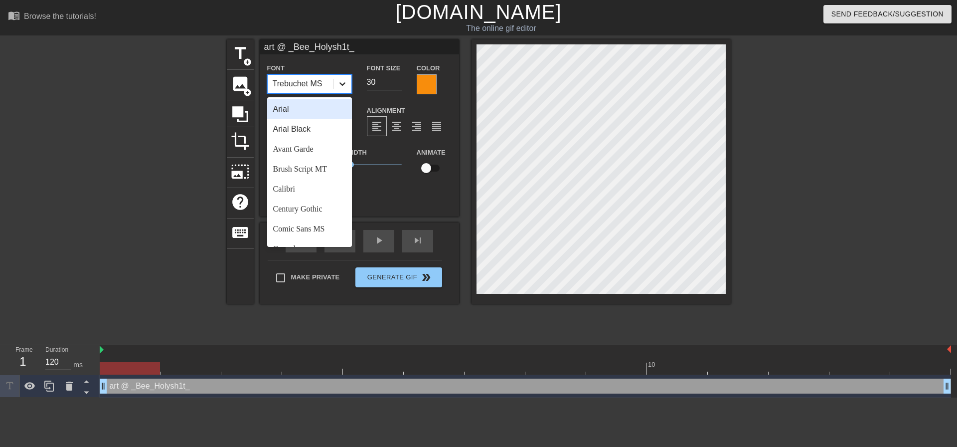
click at [346, 84] on icon at bounding box center [343, 84] width 10 height 10
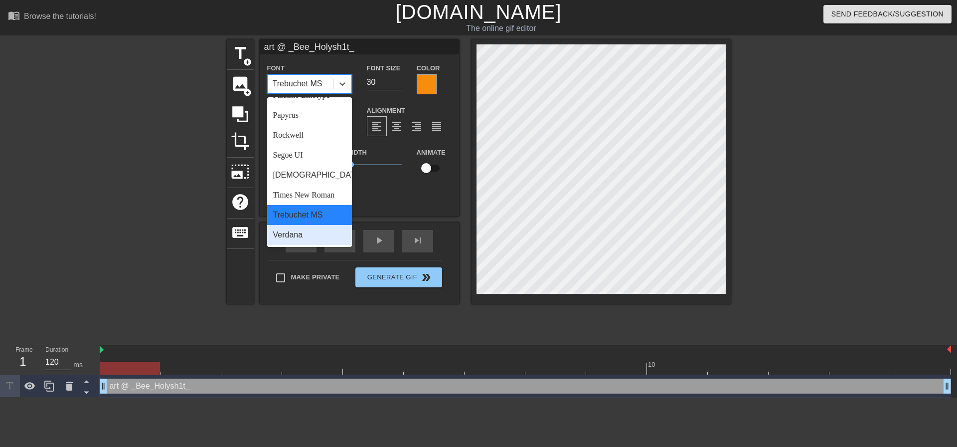
click at [319, 231] on div "Verdana" at bounding box center [309, 235] width 85 height 20
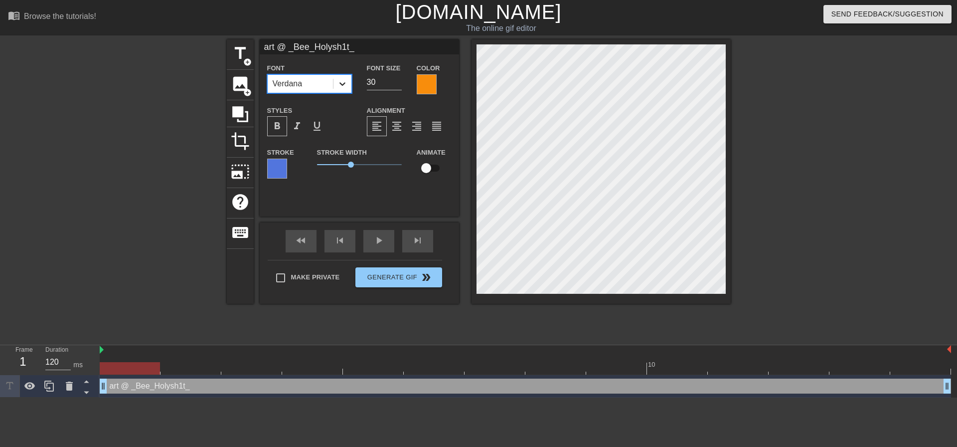
click at [345, 85] on icon at bounding box center [343, 84] width 10 height 10
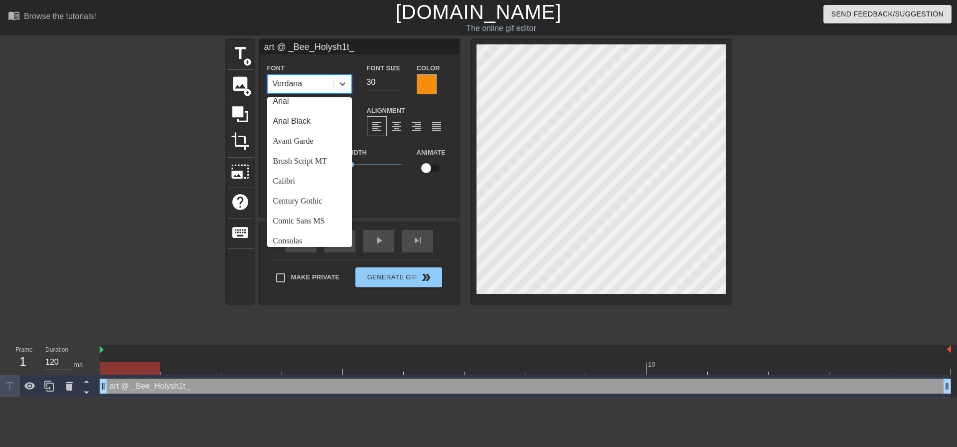
scroll to position [0, 0]
click at [310, 123] on div "Arial Black" at bounding box center [309, 129] width 85 height 20
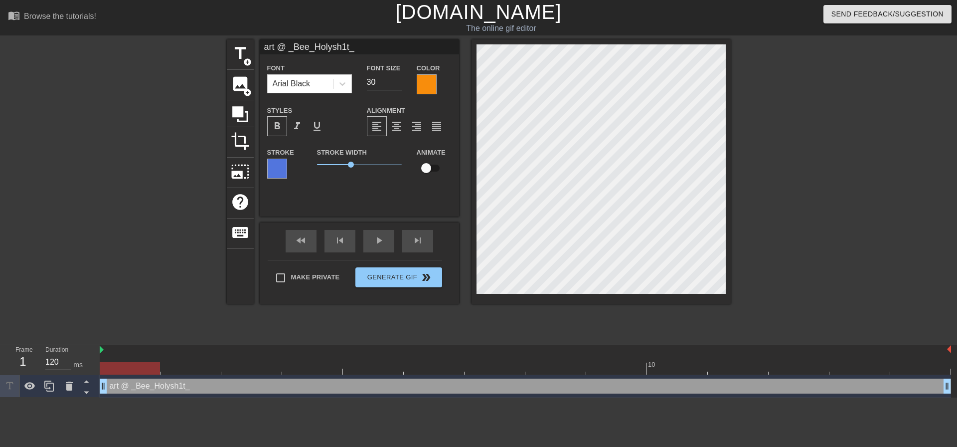
click at [279, 171] on div at bounding box center [277, 169] width 20 height 20
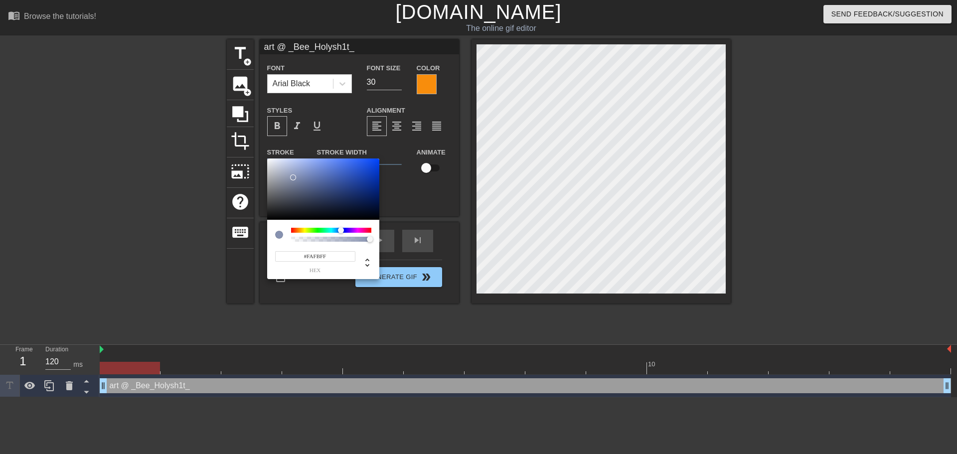
type input "#FFFFFF"
drag, startPoint x: 293, startPoint y: 178, endPoint x: 226, endPoint y: 110, distance: 94.9
click at [226, 110] on div "#FFFFFF hex" at bounding box center [478, 227] width 957 height 454
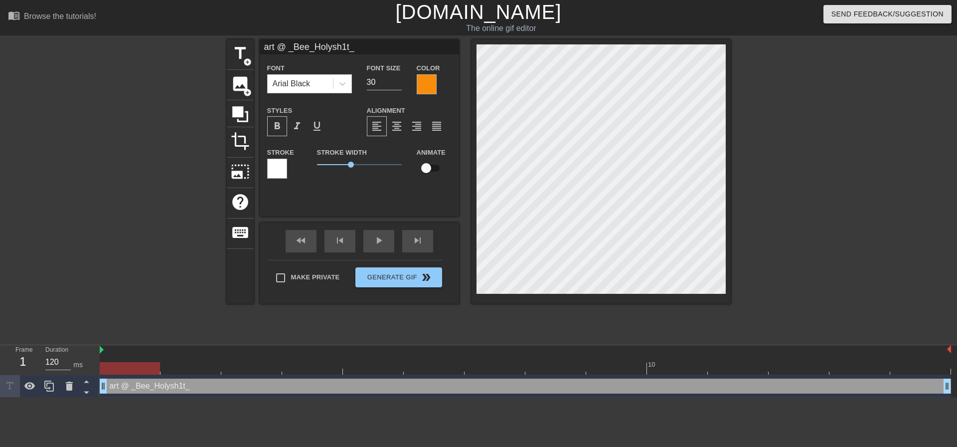
click at [284, 48] on input "art @ _Bee_Holysh1t_" at bounding box center [359, 46] width 199 height 15
type input "art: _Bee_Holysh1t_"
drag, startPoint x: 345, startPoint y: 164, endPoint x: 333, endPoint y: 167, distance: 12.8
click at [333, 167] on span "0.95" at bounding box center [359, 165] width 85 height 12
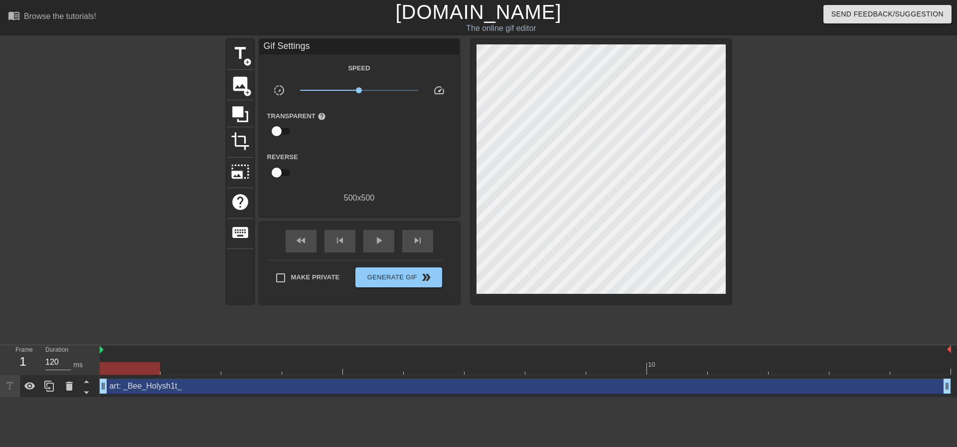
click at [887, 185] on div at bounding box center [818, 188] width 150 height 299
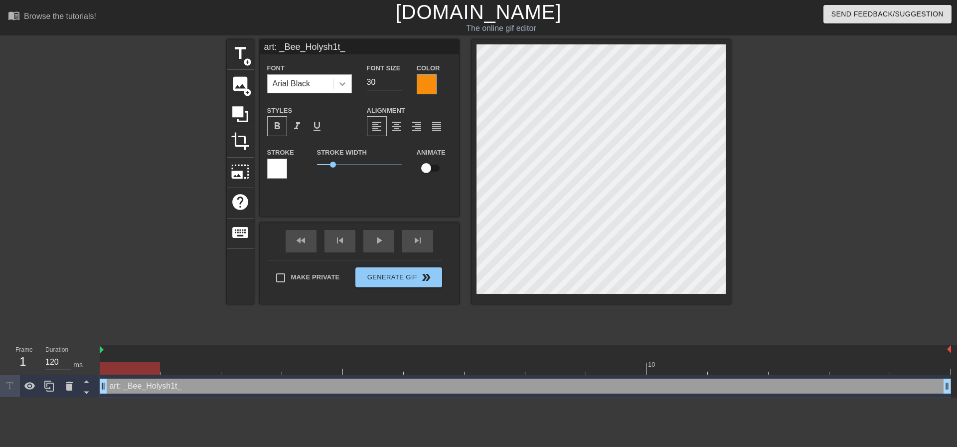
click at [336, 79] on div at bounding box center [343, 84] width 18 height 18
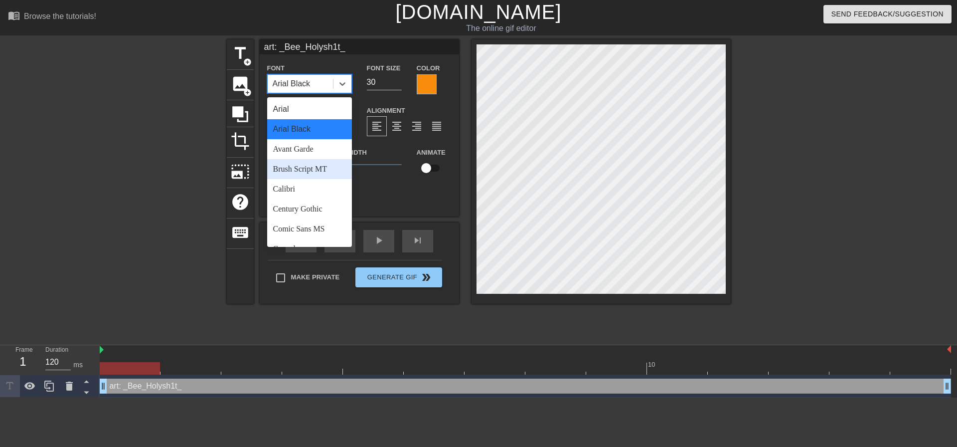
click at [312, 166] on div "Brush Script MT" at bounding box center [309, 169] width 85 height 20
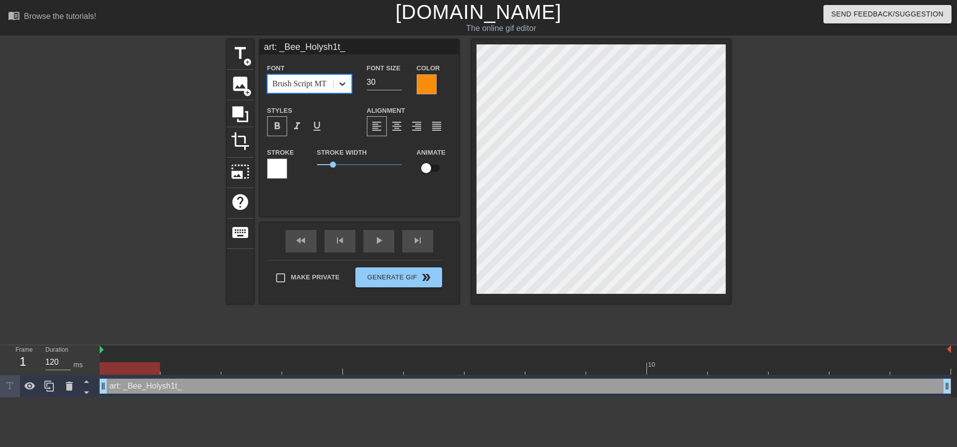
drag, startPoint x: 338, startPoint y: 87, endPoint x: 337, endPoint y: 95, distance: 8.0
click at [338, 88] on div at bounding box center [343, 84] width 18 height 18
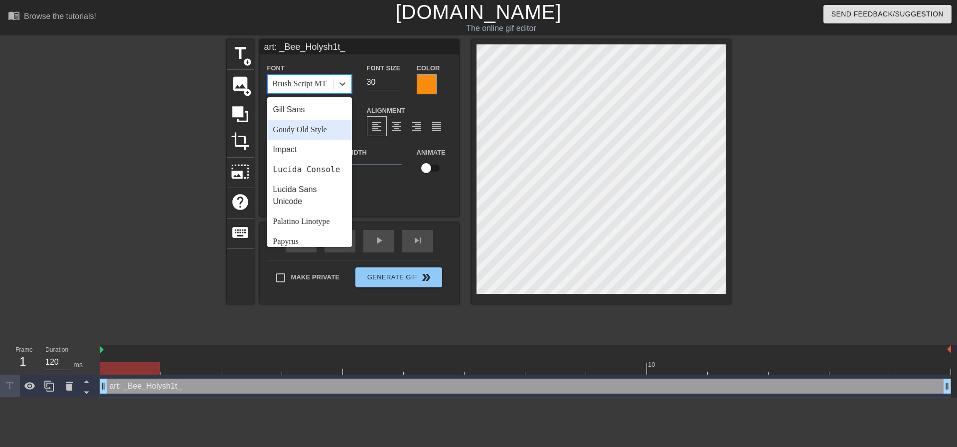
scroll to position [249, 0]
click at [306, 123] on div "Impact" at bounding box center [309, 119] width 85 height 20
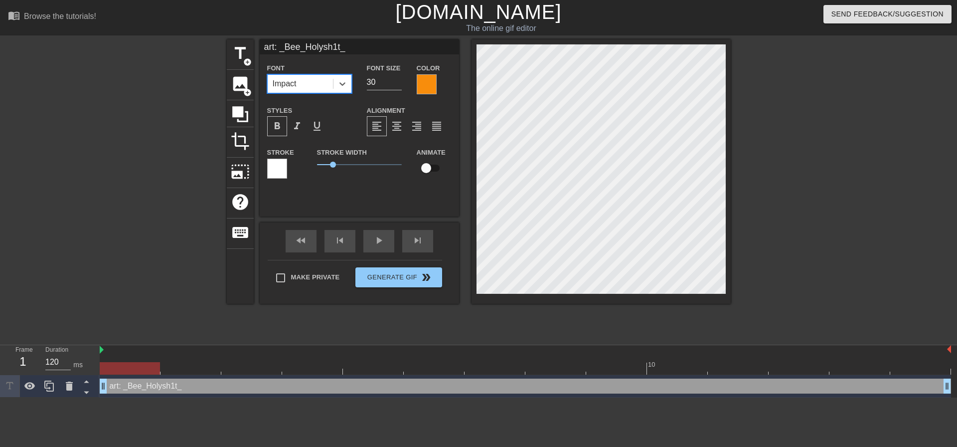
click at [145, 194] on div at bounding box center [140, 188] width 150 height 299
click at [339, 79] on icon at bounding box center [343, 84] width 10 height 10
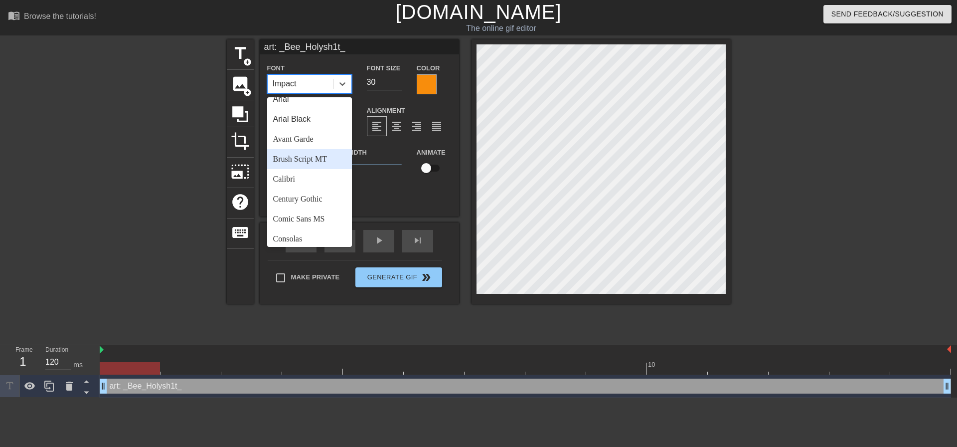
scroll to position [0, 0]
click at [308, 127] on div "Arial Black" at bounding box center [309, 129] width 85 height 20
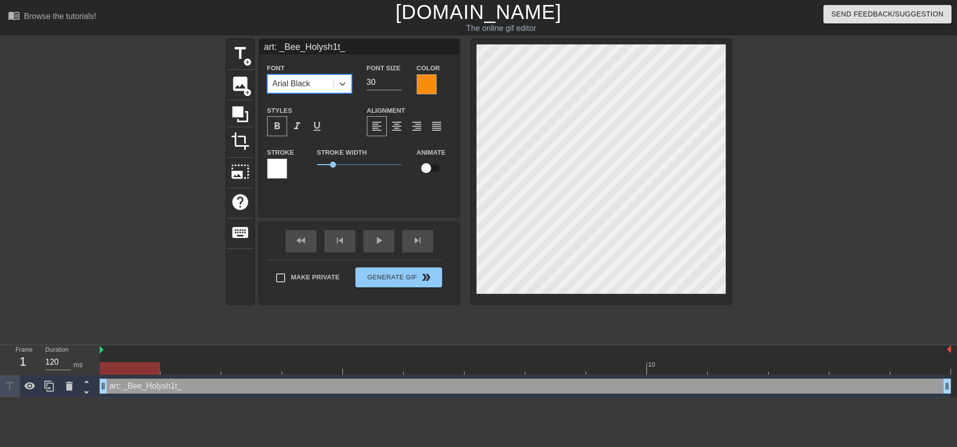
click at [75, 152] on div at bounding box center [140, 188] width 150 height 299
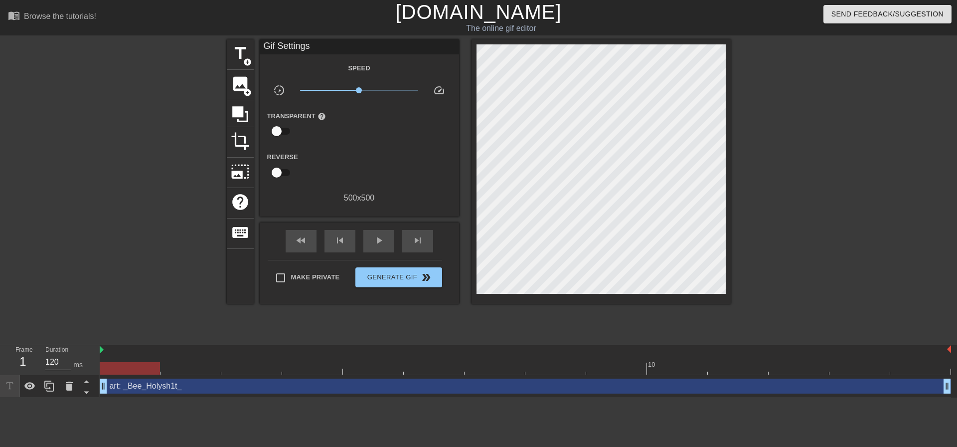
click at [90, 237] on div at bounding box center [140, 188] width 150 height 299
click at [152, 270] on div at bounding box center [140, 188] width 150 height 299
click at [374, 246] on div "play_arrow" at bounding box center [379, 241] width 31 height 22
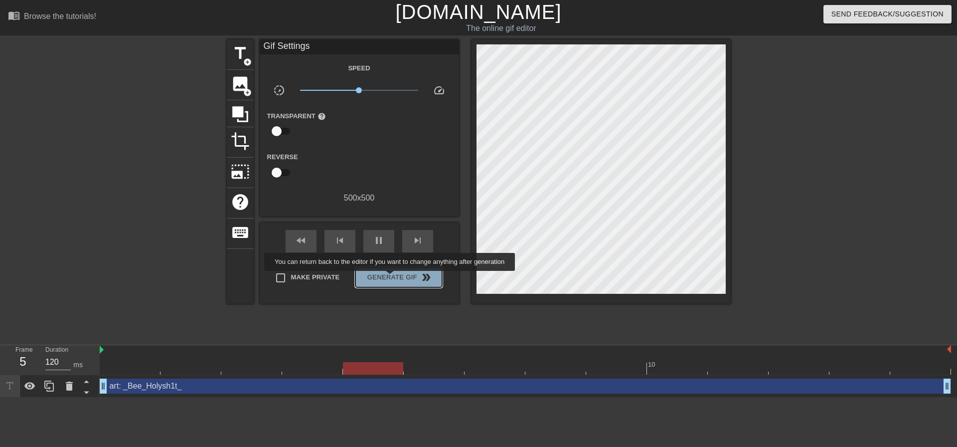
click at [391, 278] on span "Generate Gif double_arrow" at bounding box center [399, 277] width 78 height 12
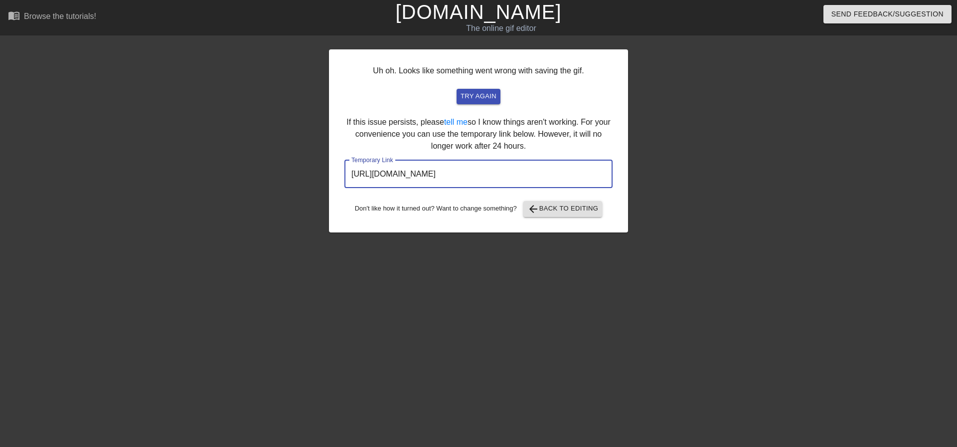
drag, startPoint x: 588, startPoint y: 181, endPoint x: 324, endPoint y: 183, distance: 264.3
click at [324, 183] on div "Uh oh. Looks like something went wrong with saving the gif. try again If this i…" at bounding box center [478, 188] width 957 height 299
